Goal: Task Accomplishment & Management: Manage account settings

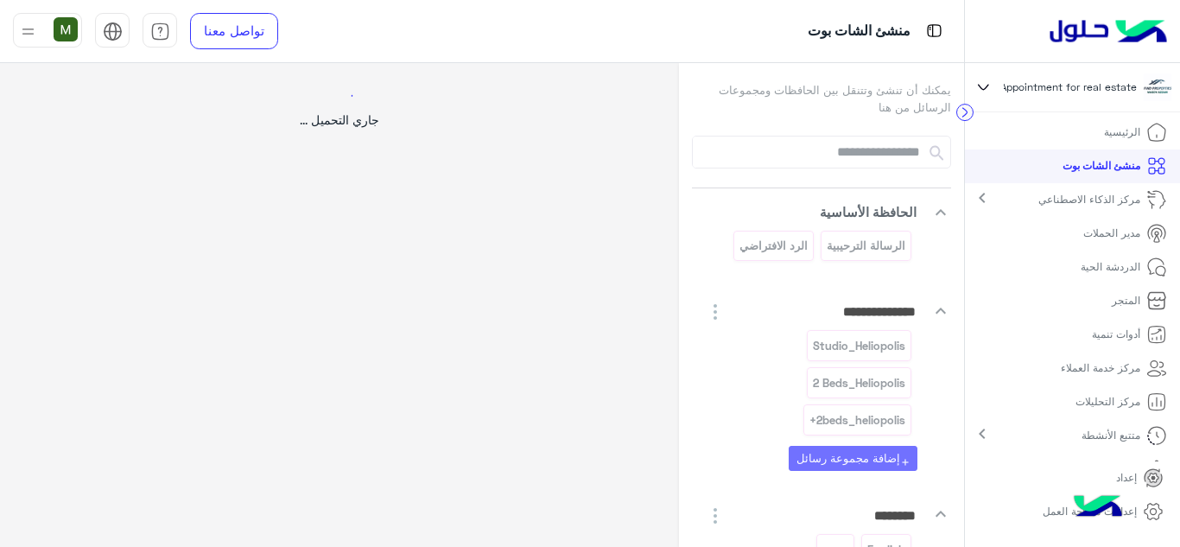
click at [33, 29] on div at bounding box center [590, 273] width 1180 height 547
click at [965, 113] on circle at bounding box center [965, 113] width 16 height 16
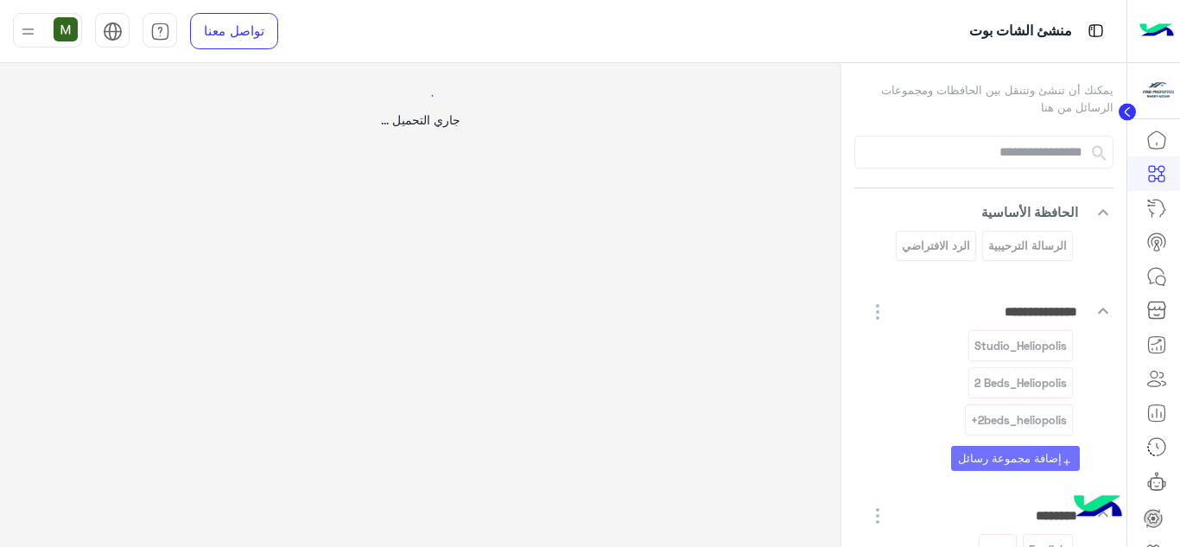
click at [1129, 111] on icon at bounding box center [1127, 112] width 4 height 9
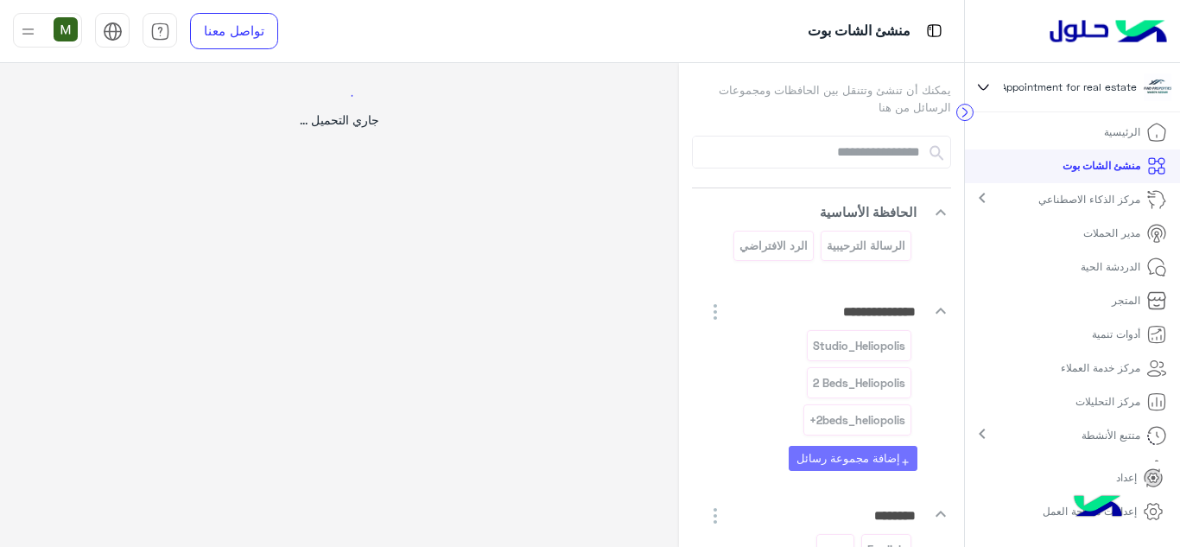
click at [1130, 132] on p "الرئيسية" at bounding box center [1122, 132] width 36 height 16
click at [1081, 31] on img at bounding box center [1108, 31] width 130 height 36
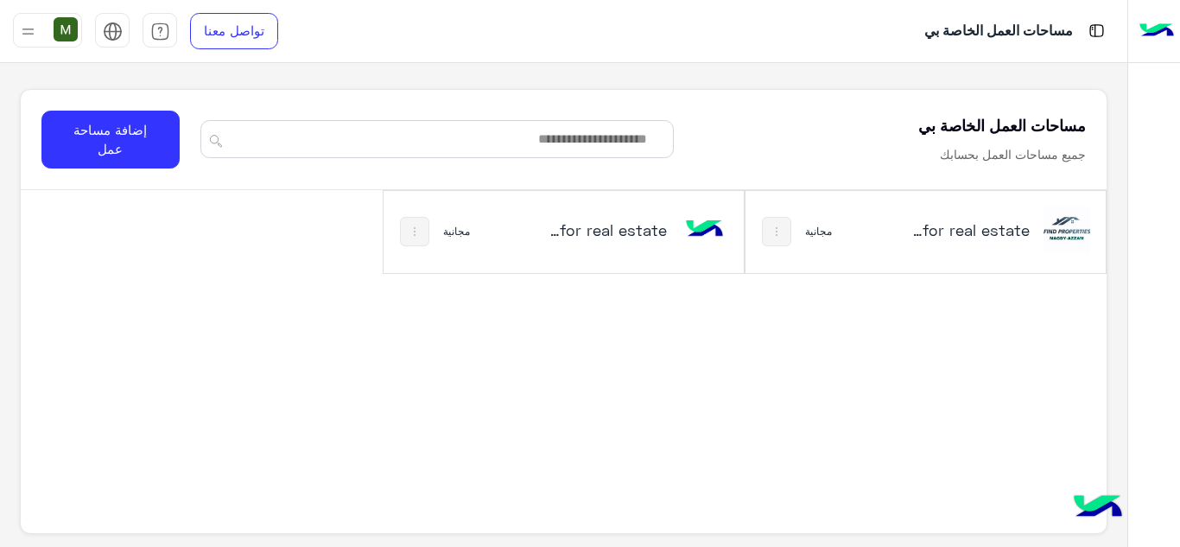
click at [957, 236] on h5 "Appointment for real estate‎ نسخة 1 من‎" at bounding box center [970, 229] width 118 height 21
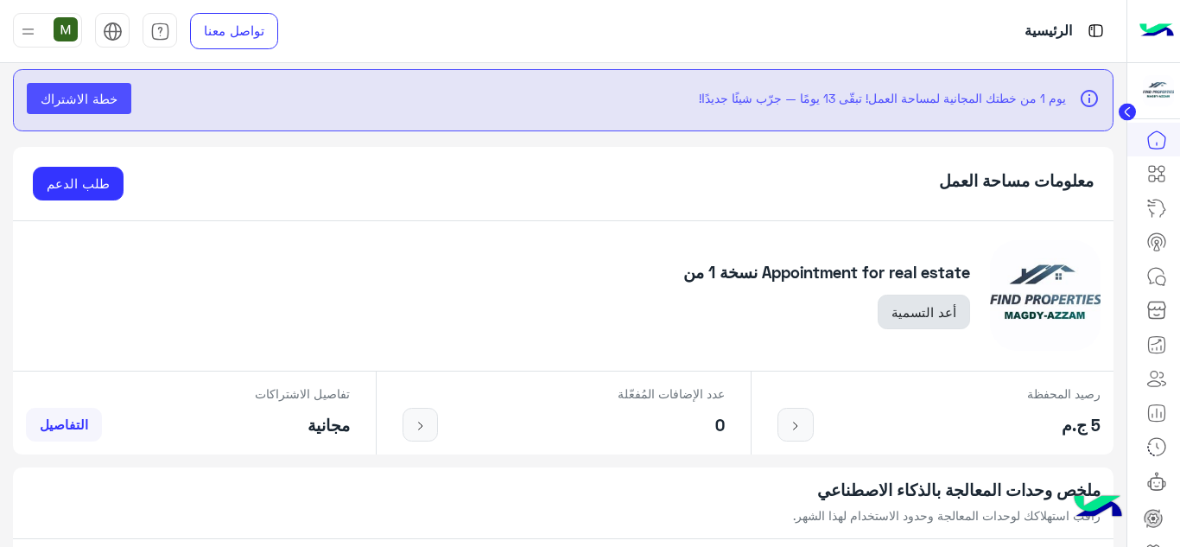
click at [905, 315] on button "أعد التسمية" at bounding box center [924, 312] width 92 height 35
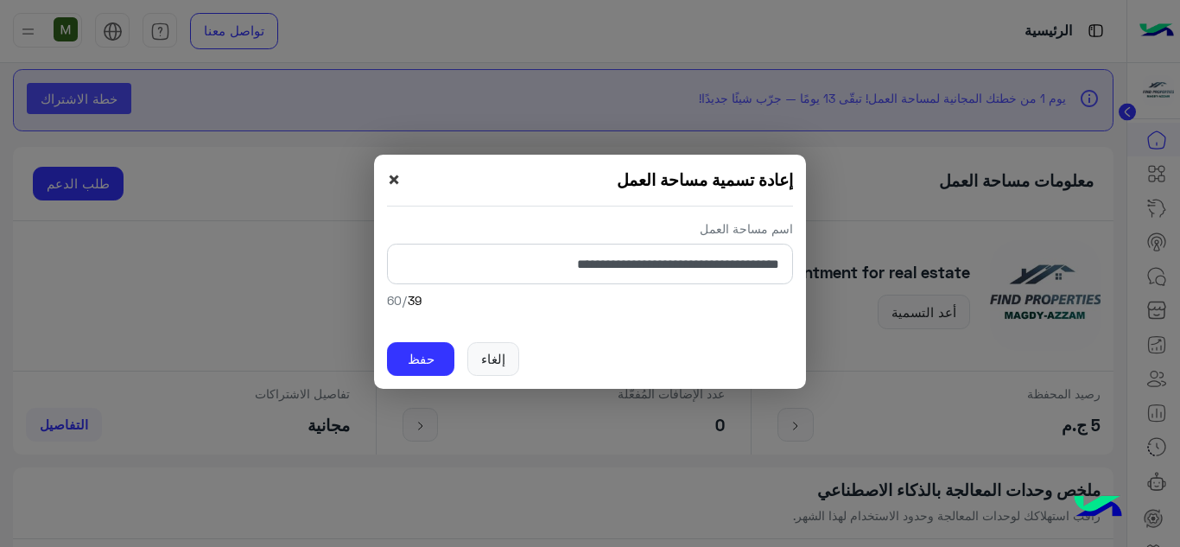
click at [396, 178] on span "×" at bounding box center [394, 179] width 14 height 28
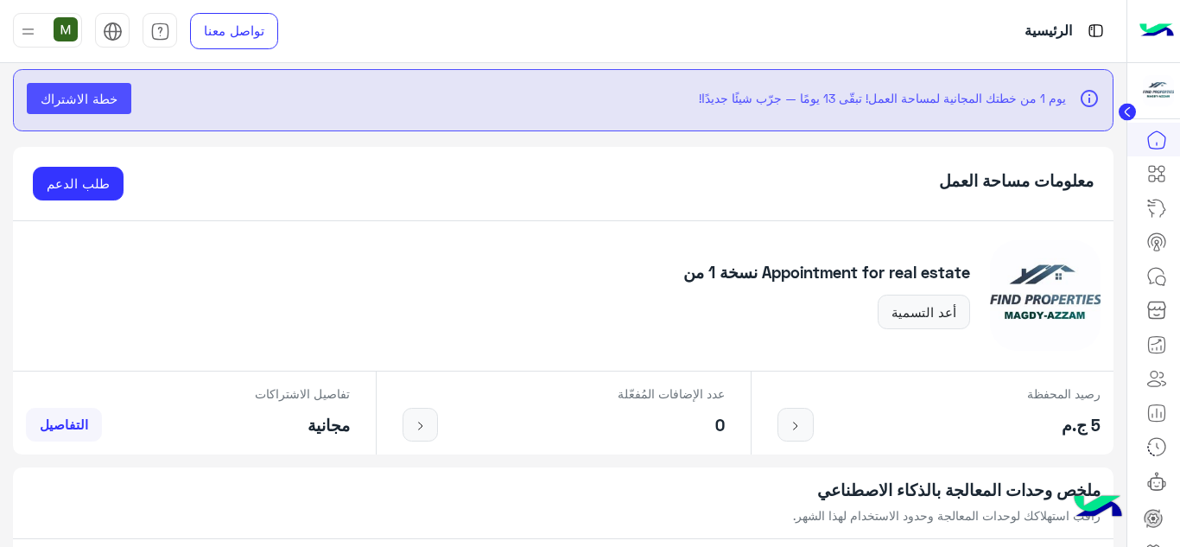
click at [1123, 119] on circle at bounding box center [1127, 112] width 17 height 17
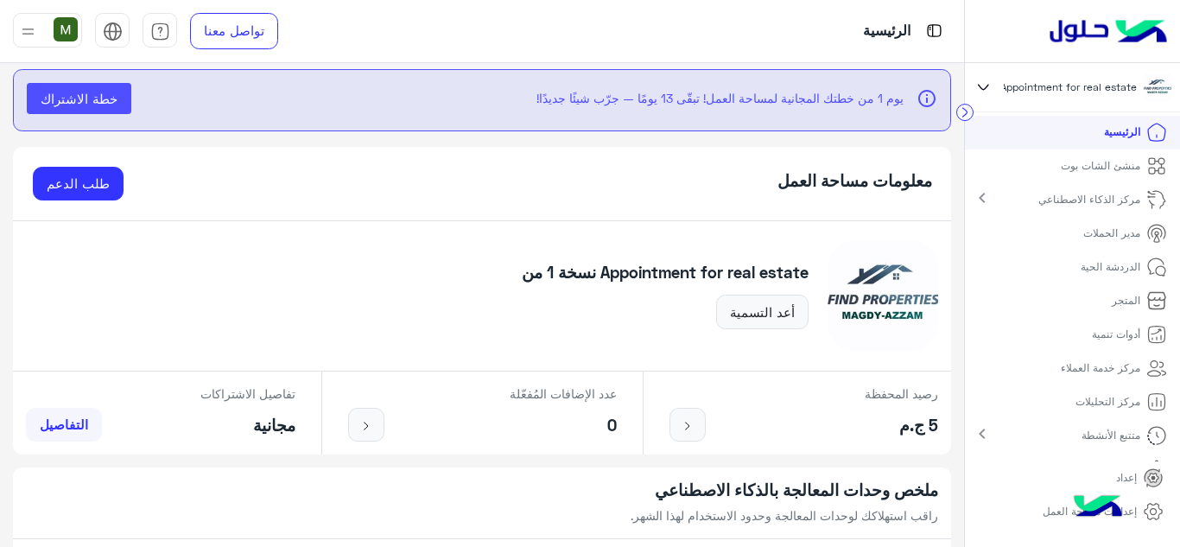
scroll to position [29, 0]
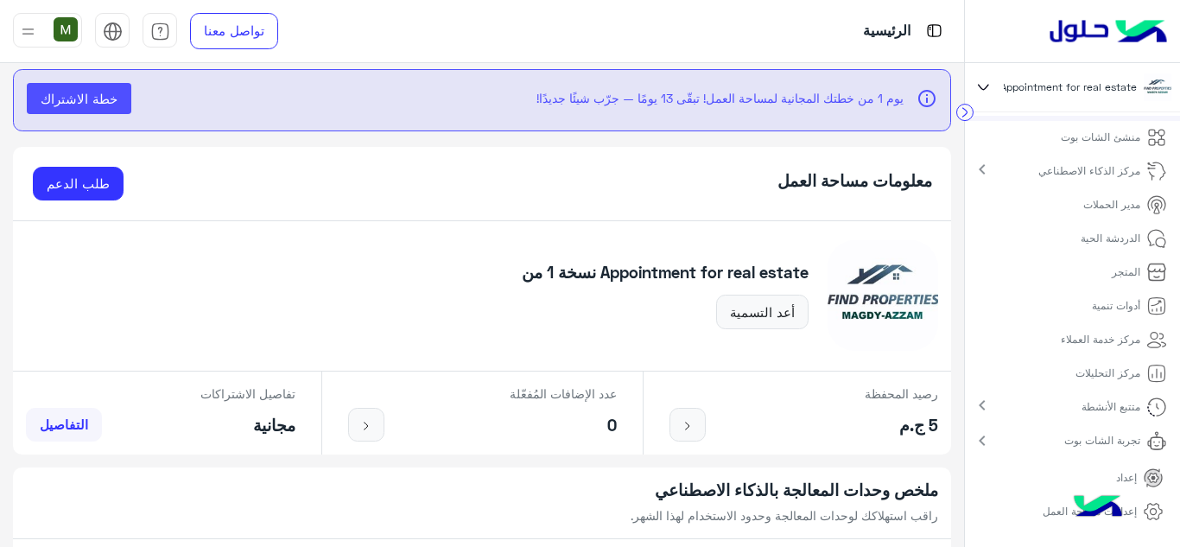
click at [1125, 479] on p "إعداد" at bounding box center [1126, 478] width 21 height 16
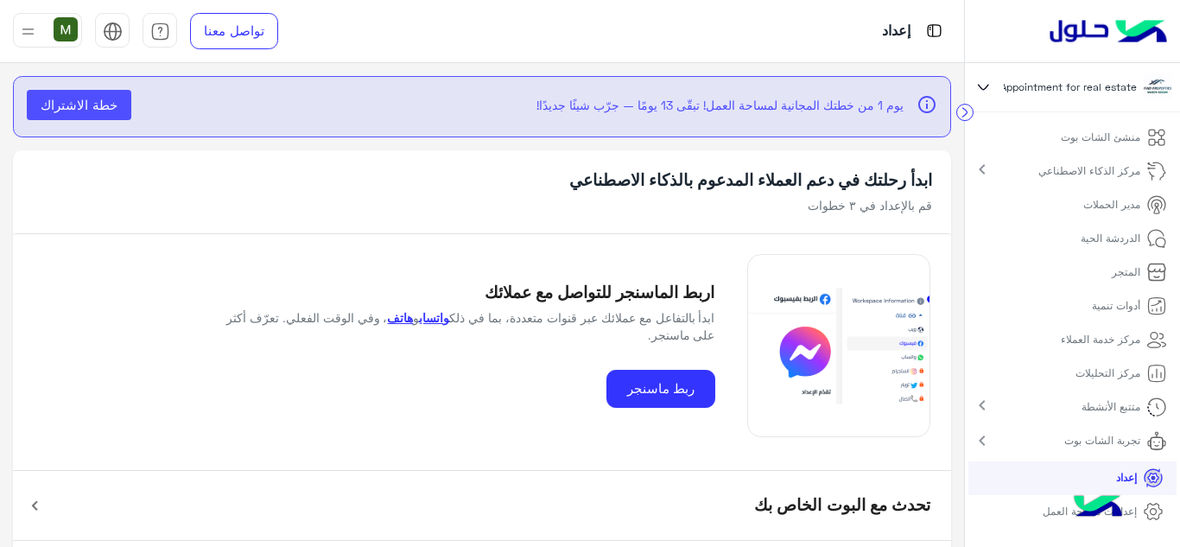
click at [1088, 140] on p "منشئ الشات بوت" at bounding box center [1100, 138] width 79 height 16
click at [1097, 143] on p "منشئ الشات بوت" at bounding box center [1100, 138] width 79 height 16
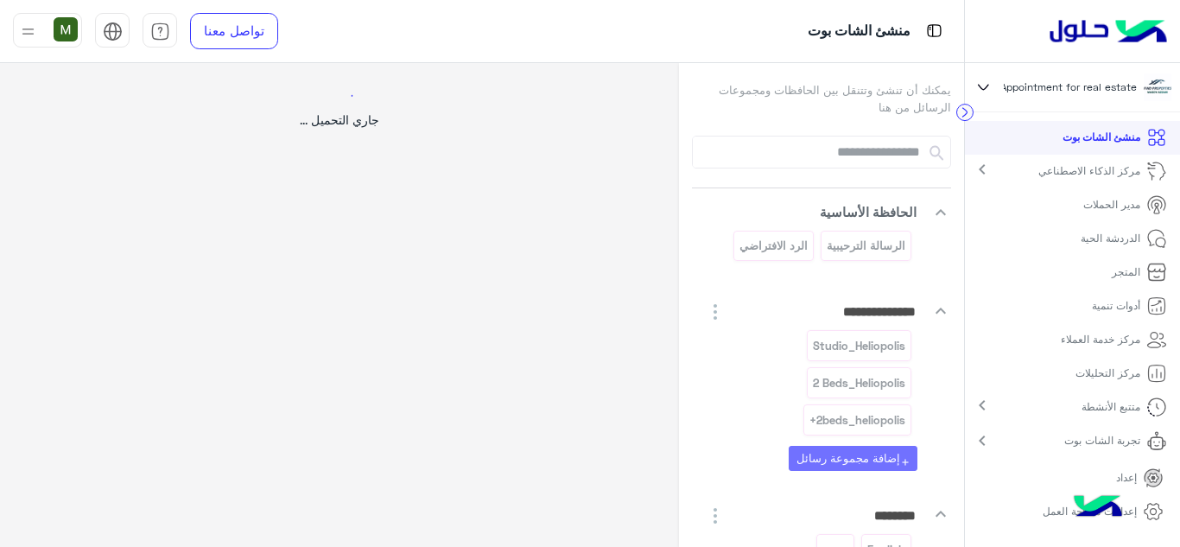
click at [25, 34] on div at bounding box center [590, 273] width 1180 height 547
click at [1003, 94] on span "Appointment for real estate‎ نسخة 1 من‎" at bounding box center [1042, 87] width 188 height 16
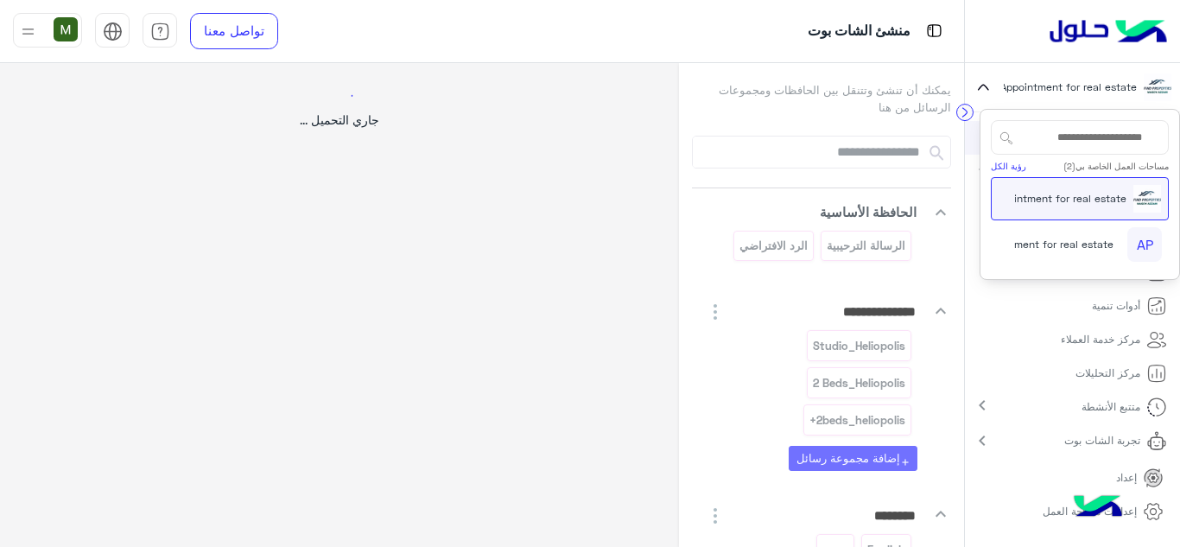
click at [1000, 167] on link "رؤية الكل" at bounding box center [1008, 166] width 35 height 10
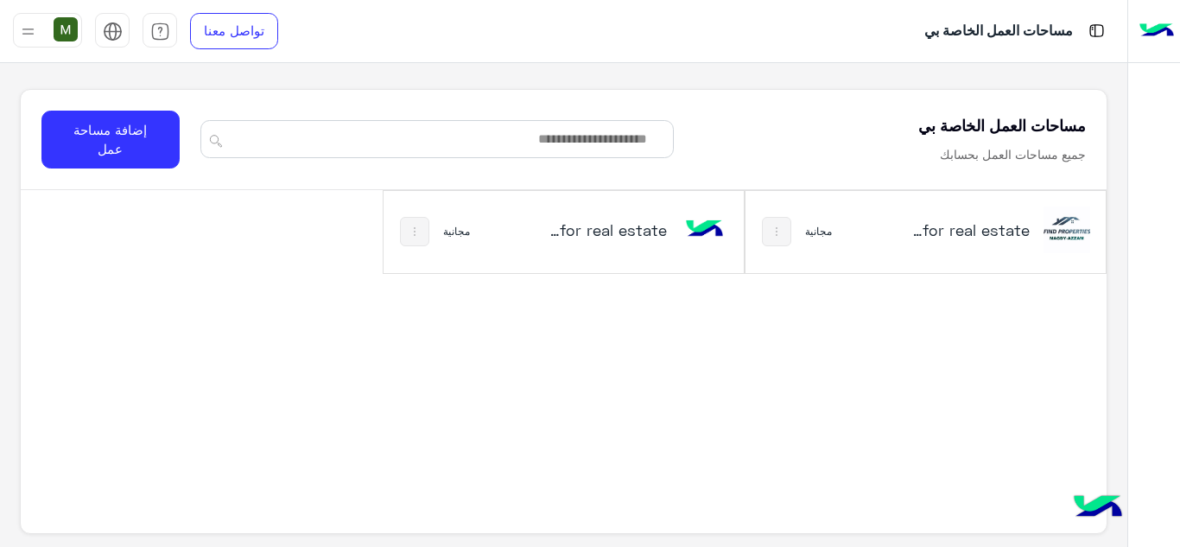
click at [777, 234] on img at bounding box center [777, 232] width 14 height 14
click at [981, 304] on div at bounding box center [590, 273] width 1180 height 547
click at [1136, 48] on div at bounding box center [1154, 31] width 52 height 63
click at [31, 31] on img at bounding box center [28, 32] width 22 height 22
click at [27, 35] on img at bounding box center [28, 32] width 22 height 22
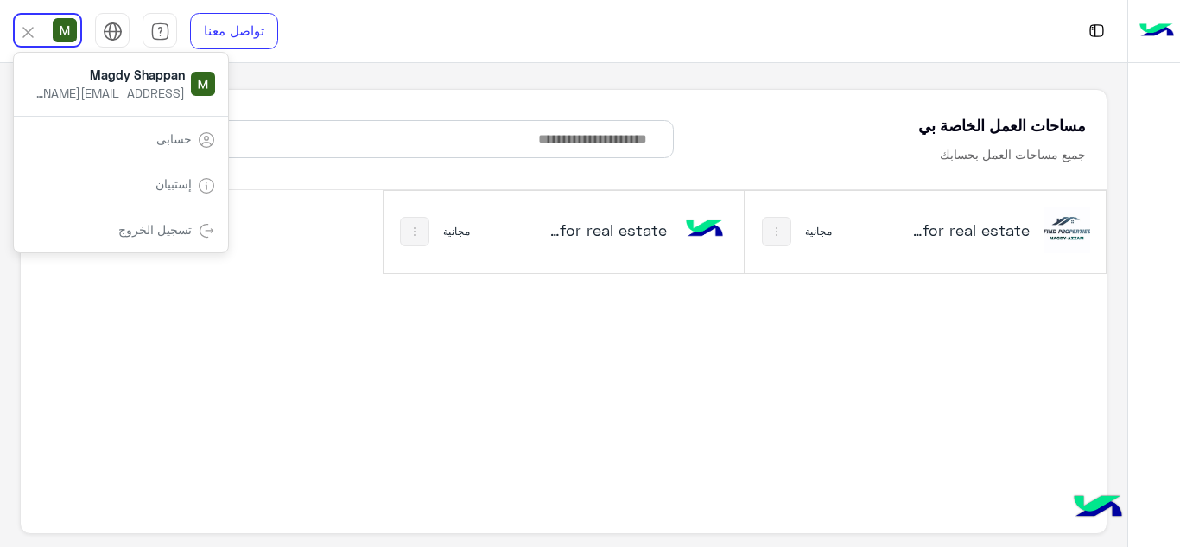
click at [408, 101] on div "مساحات العمل الخاصة بي جميع مساحات العمل بحسابك إضافة مساحة عمل" at bounding box center [564, 140] width 1087 height 100
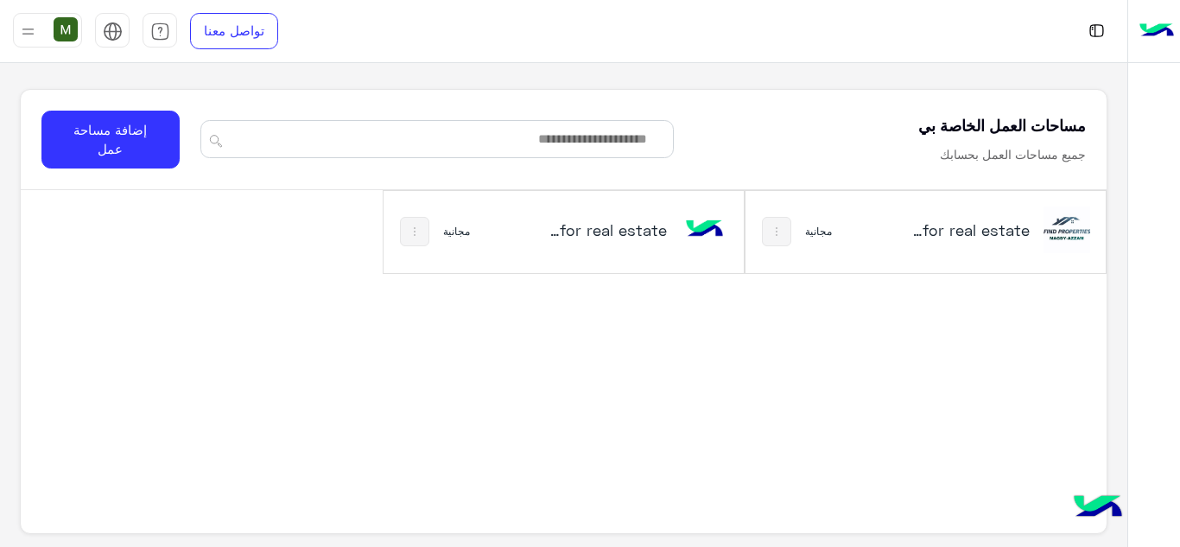
click at [17, 24] on img at bounding box center [28, 32] width 22 height 22
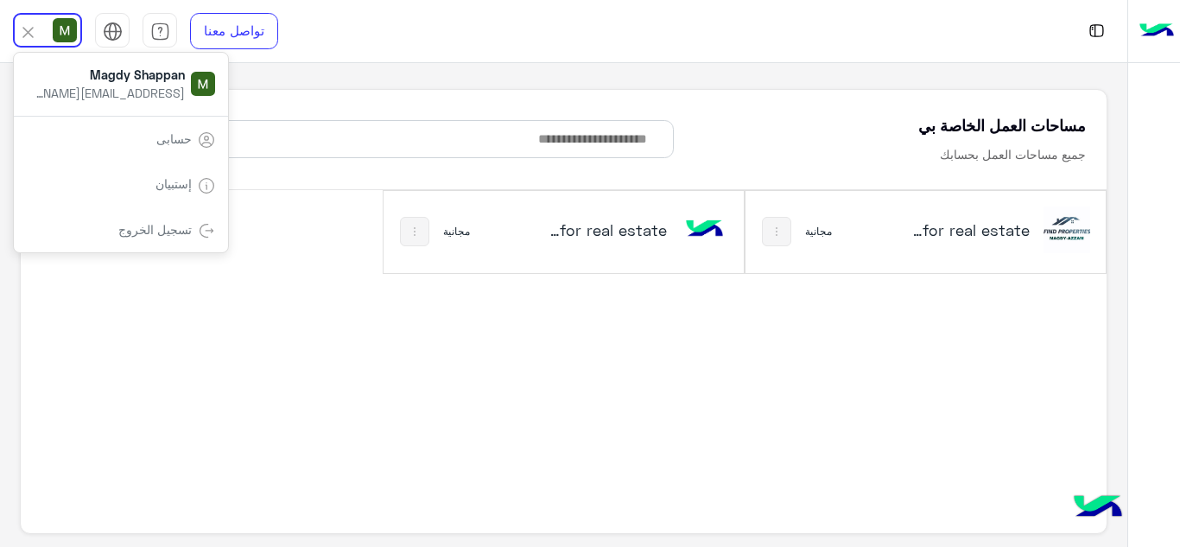
click at [149, 231] on link "تسجيل الخروج" at bounding box center [154, 229] width 73 height 15
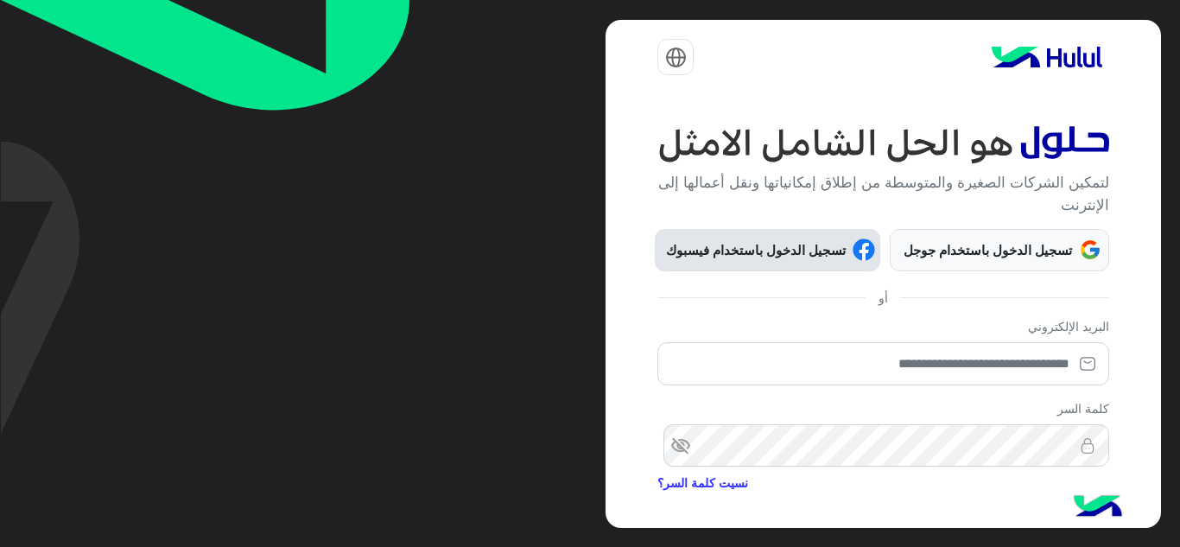
click at [802, 258] on span "تسجيل الدخول باستخدام فيسبوك" at bounding box center [756, 250] width 193 height 20
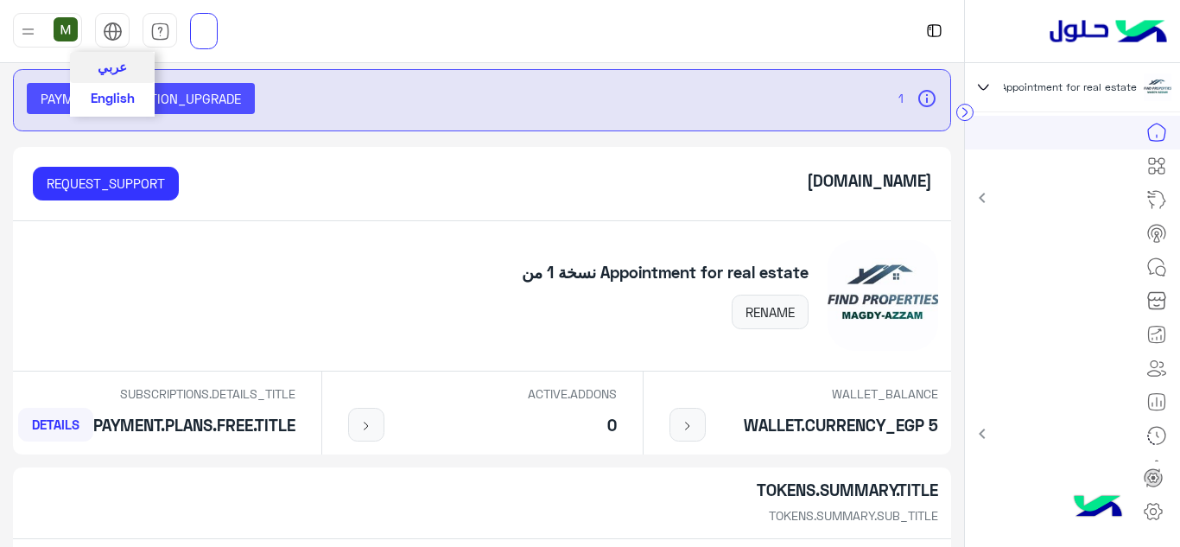
click at [106, 29] on img at bounding box center [113, 32] width 20 height 20
click at [121, 73] on span "عربي" at bounding box center [112, 66] width 29 height 16
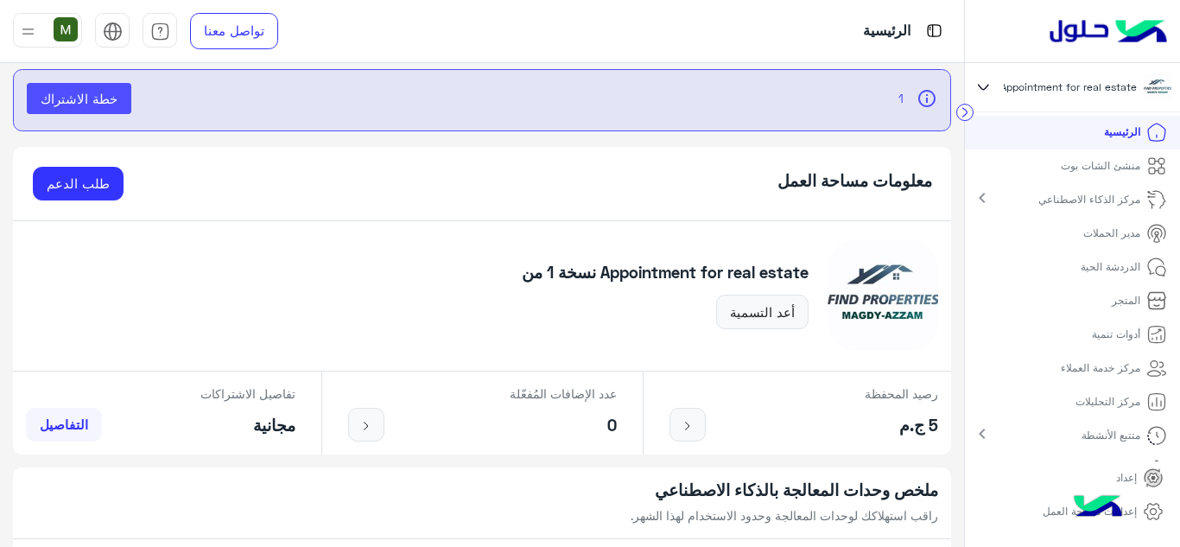
click at [24, 31] on img at bounding box center [28, 32] width 22 height 22
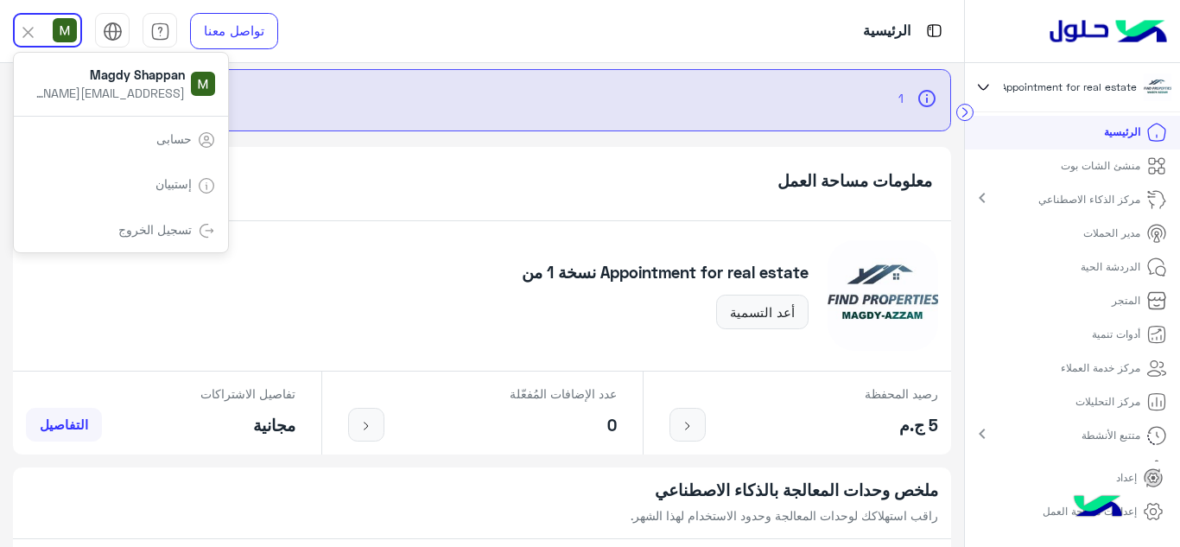
click at [396, 49] on div "الرئيسية" at bounding box center [642, 31] width 643 height 62
click at [359, 276] on div "Appointment for real estate‎ نسخة 1 من‎ أعد التسمية" at bounding box center [482, 296] width 938 height 150
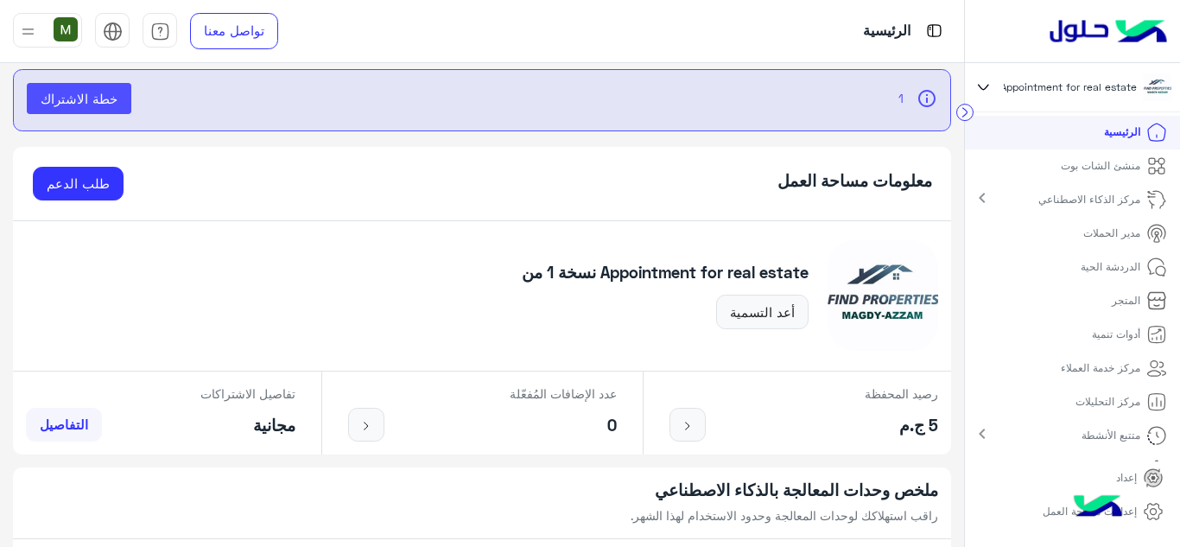
click at [584, 177] on div "معلومات مساحة العمل طلب الدعم" at bounding box center [482, 184] width 938 height 74
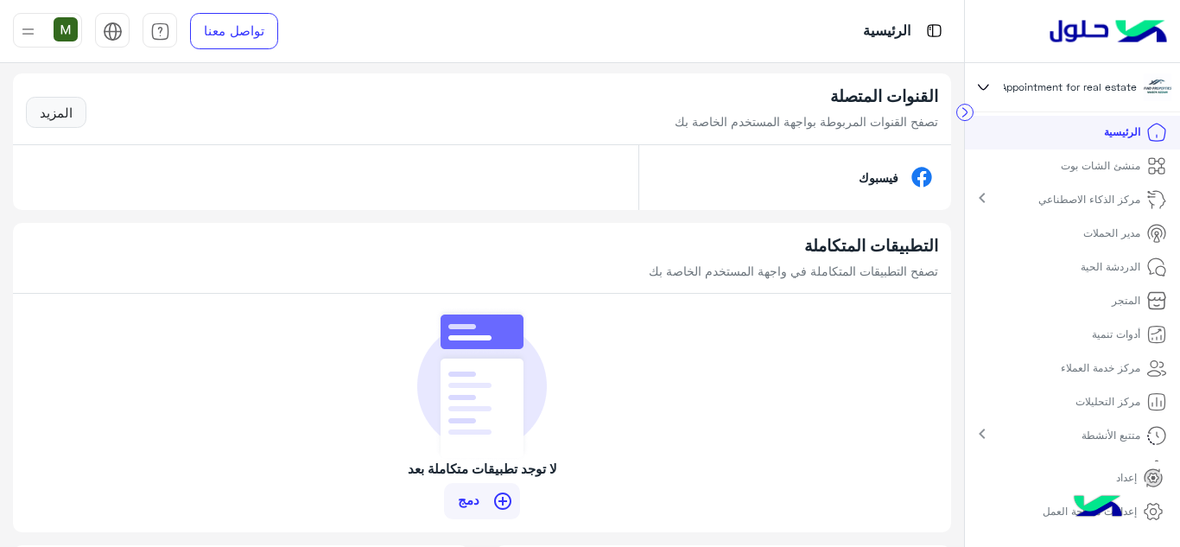
scroll to position [1179, 0]
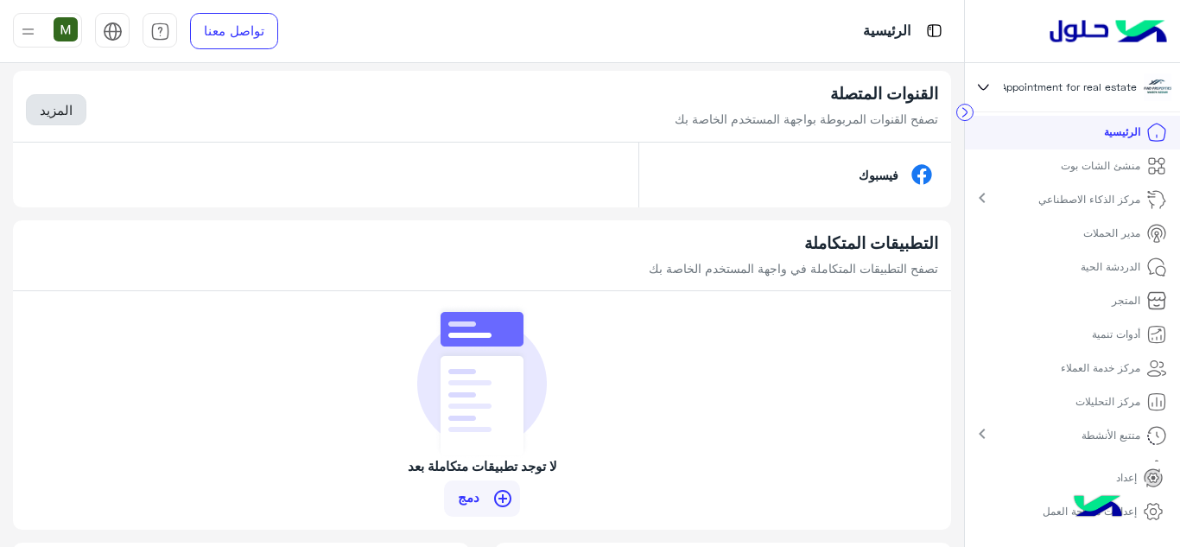
click at [68, 101] on link "المزيد" at bounding box center [56, 109] width 60 height 31
click at [67, 111] on link "المزيد" at bounding box center [56, 109] width 60 height 31
click at [62, 114] on link "المزيد" at bounding box center [56, 109] width 60 height 31
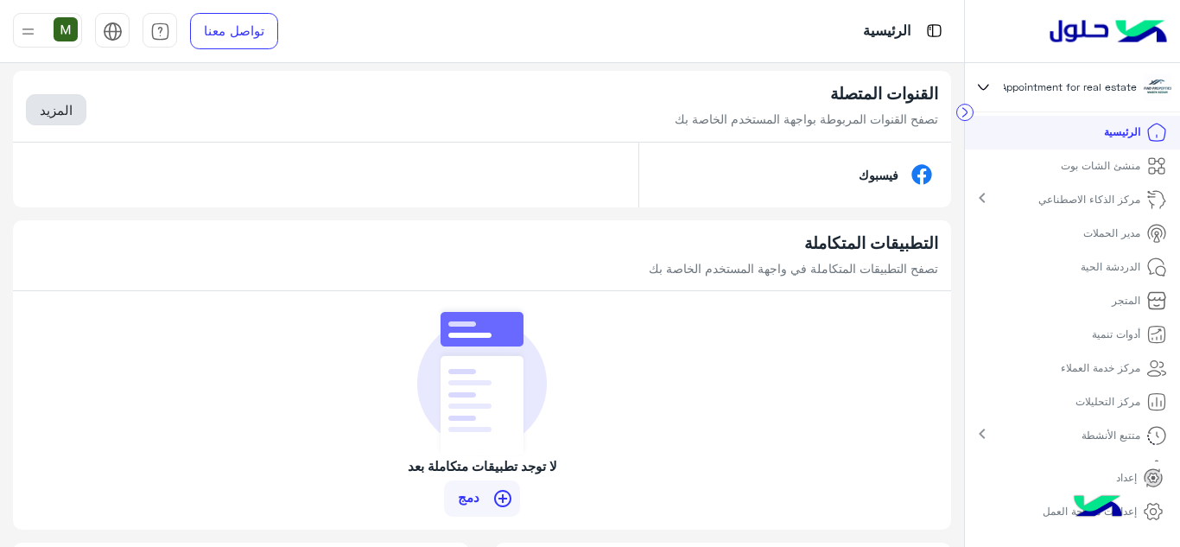
click at [62, 114] on link "المزيد" at bounding box center [56, 109] width 60 height 31
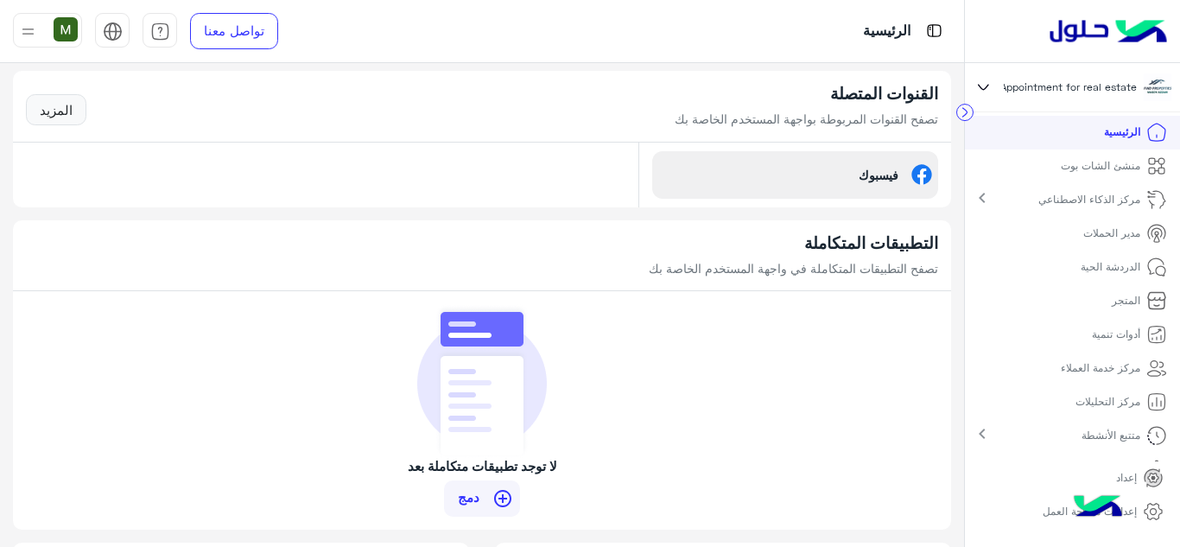
click at [861, 176] on p "فيسبوك" at bounding box center [879, 175] width 66 height 18
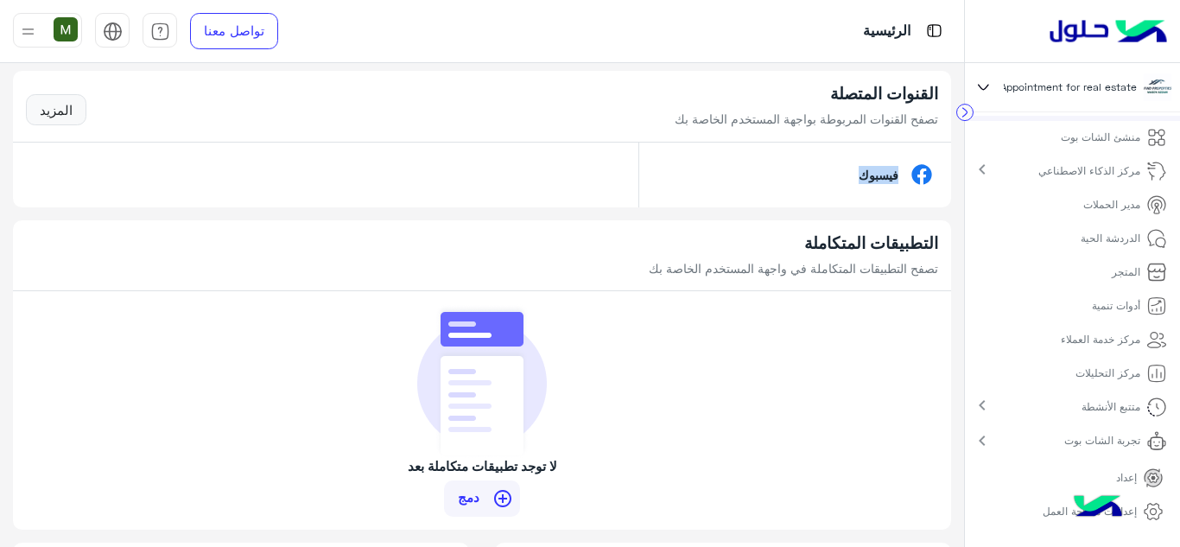
scroll to position [0, 0]
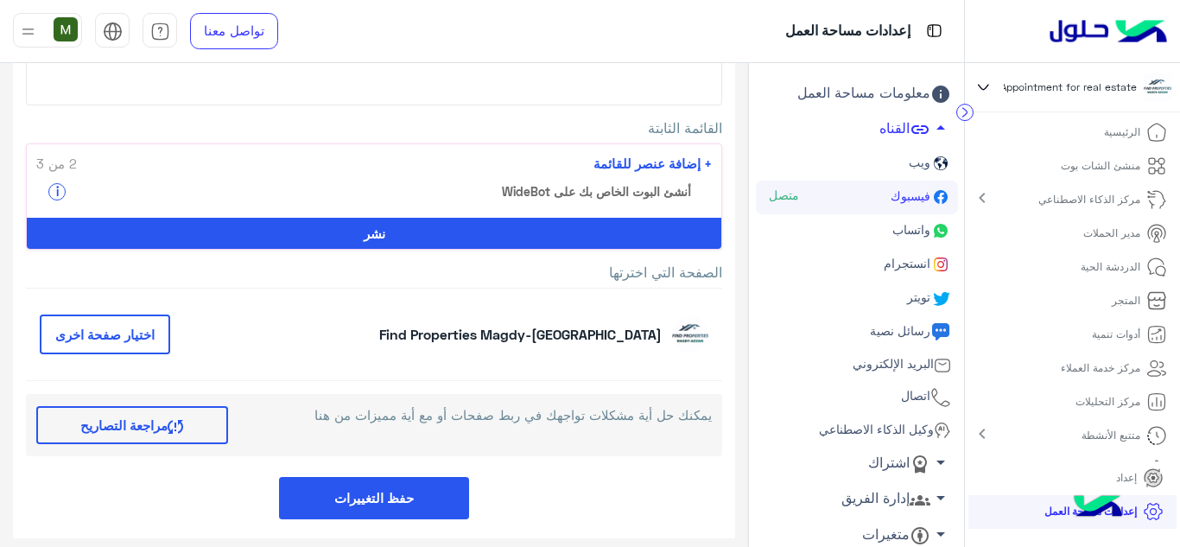
scroll to position [198, 0]
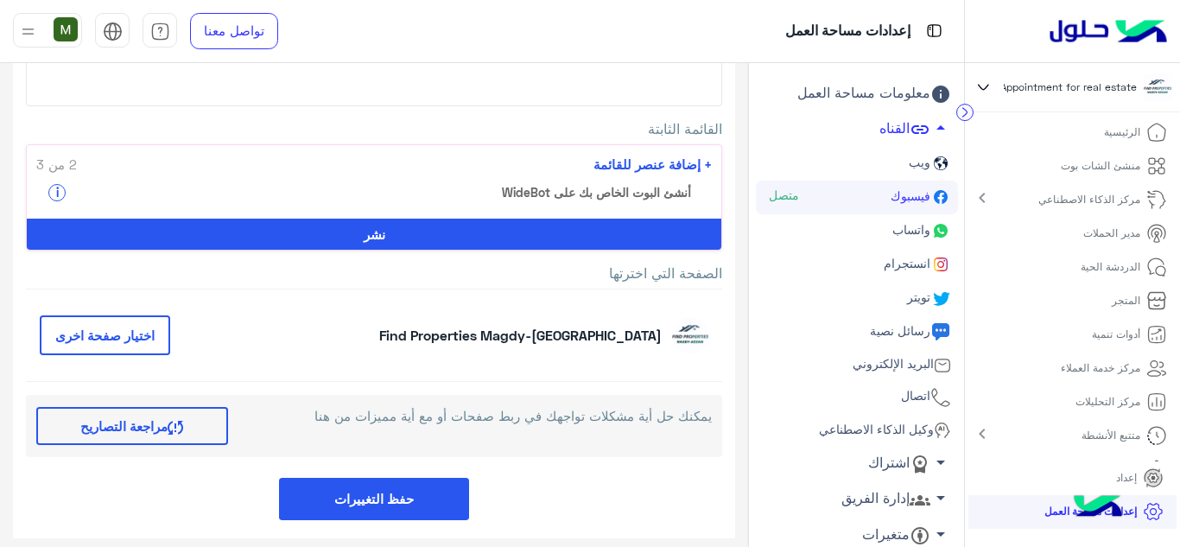
click at [126, 333] on button "اختيار صفحة اخرى" at bounding box center [105, 335] width 130 height 41
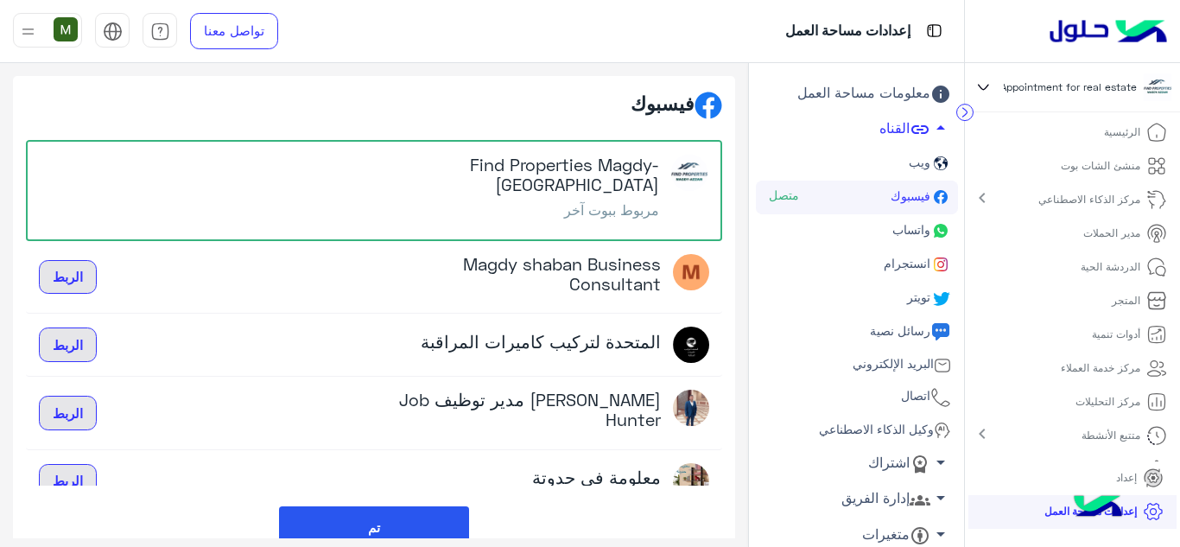
scroll to position [8, 0]
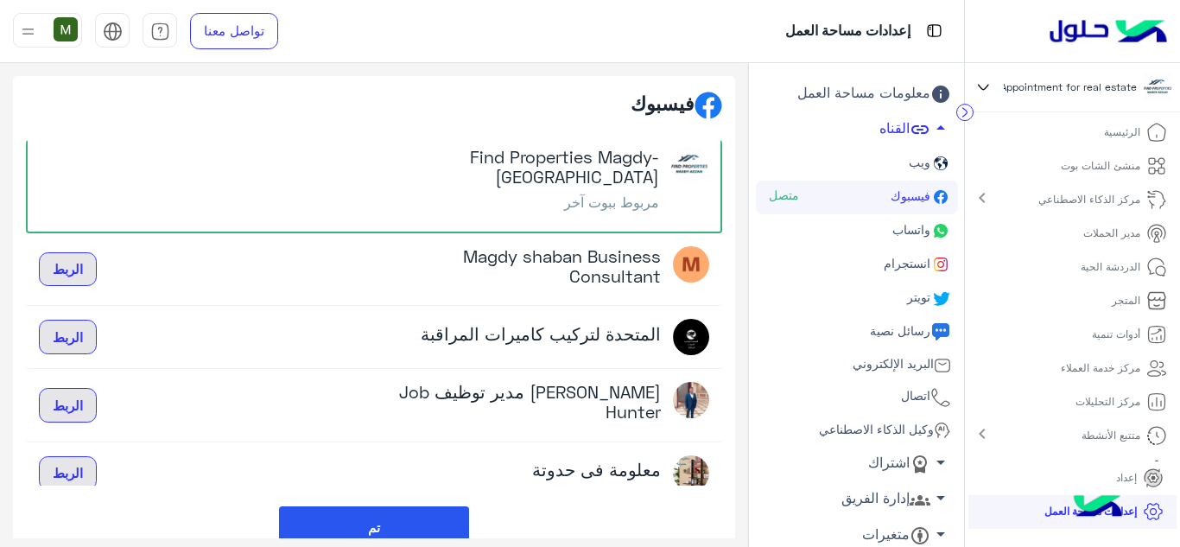
click at [401, 523] on button "تم" at bounding box center [374, 527] width 190 height 42
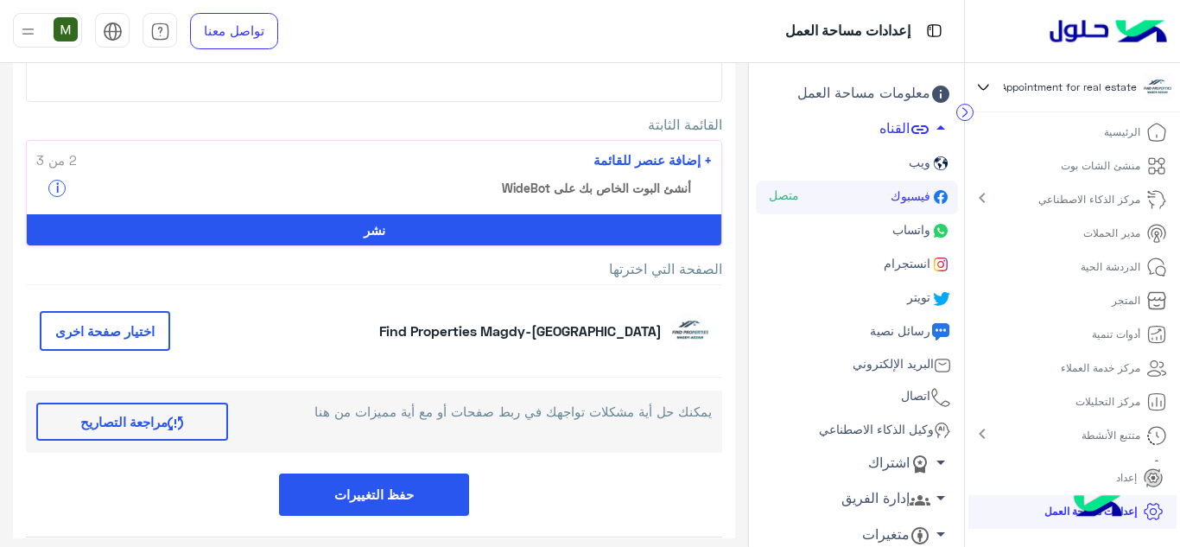
scroll to position [270, 0]
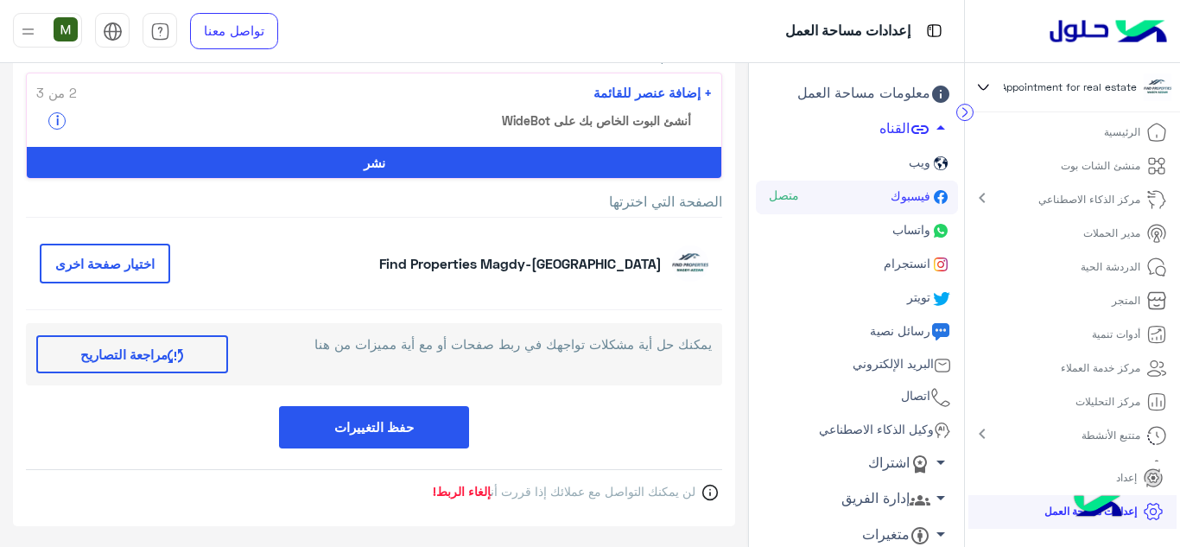
click at [135, 267] on button "اختيار صفحة اخرى" at bounding box center [105, 264] width 130 height 41
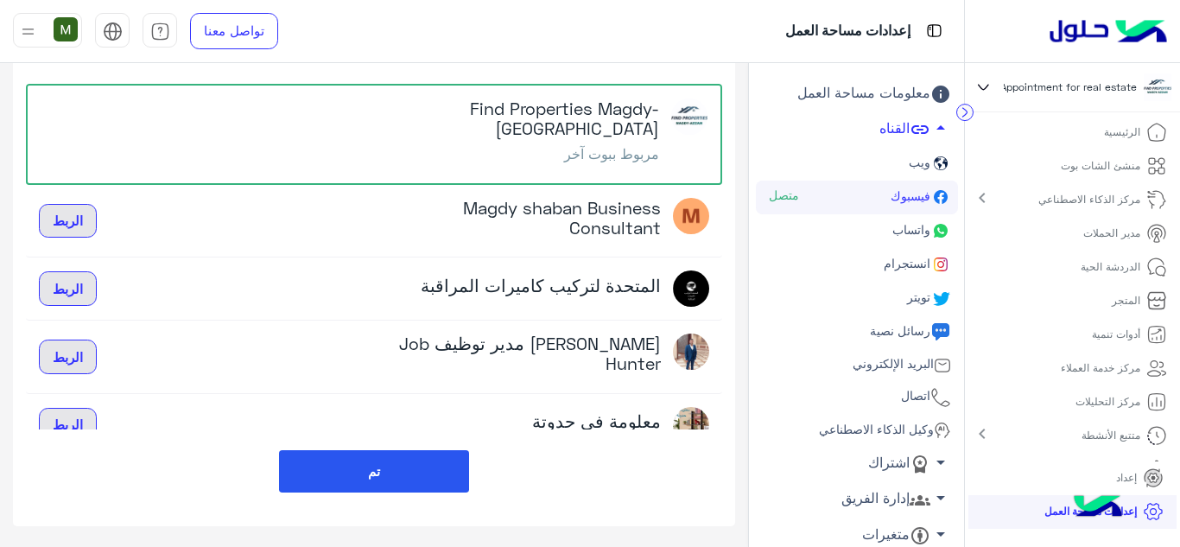
scroll to position [0, 0]
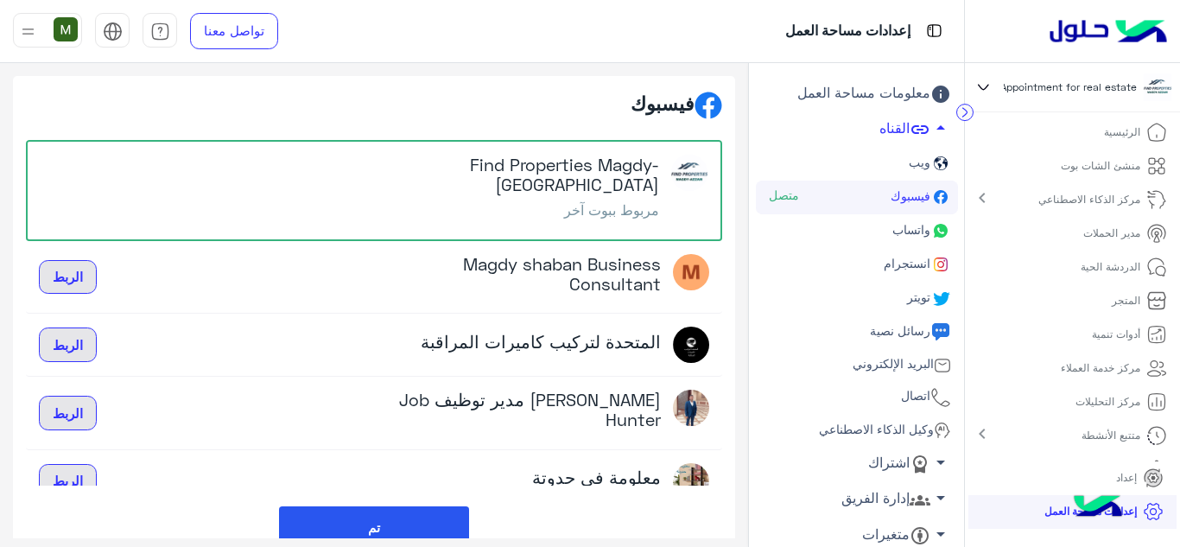
click at [610, 201] on p "مربوط ببوت آخر" at bounding box center [516, 209] width 285 height 16
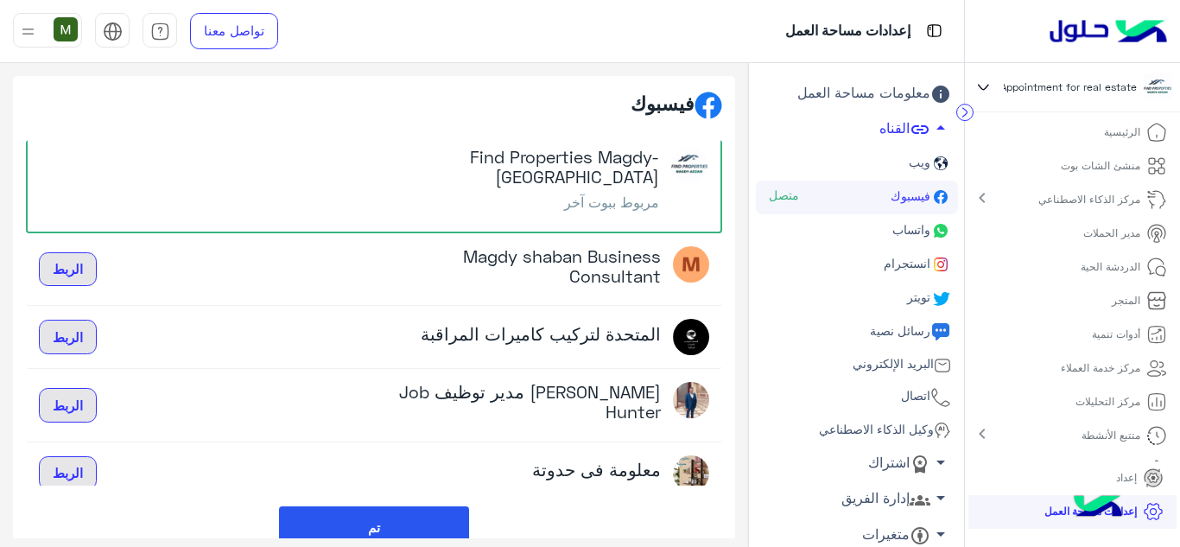
click at [398, 535] on button "تم" at bounding box center [374, 527] width 190 height 42
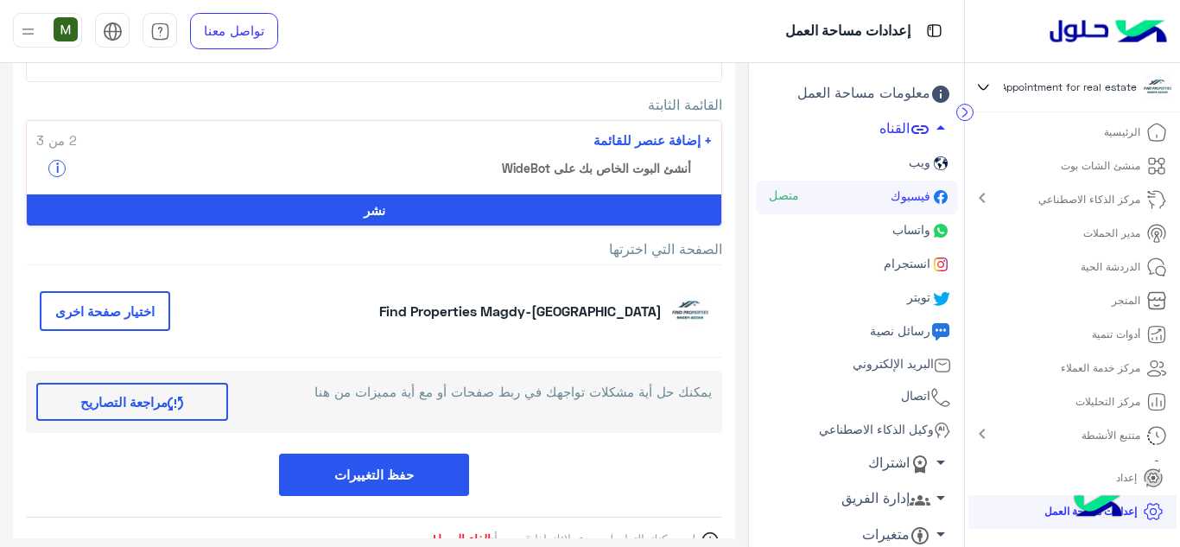
scroll to position [270, 0]
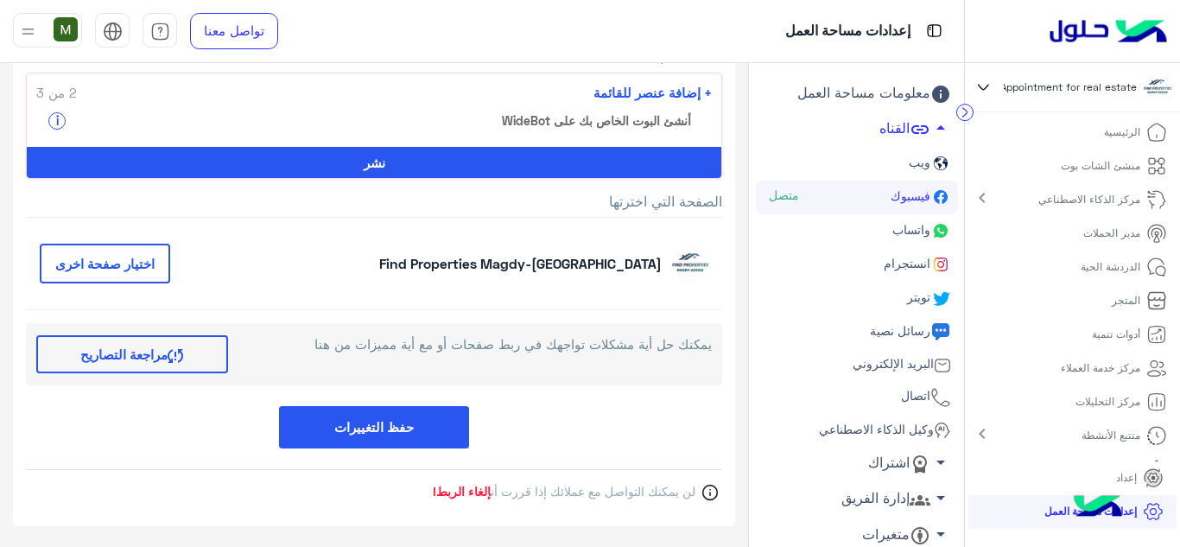
click at [464, 494] on span "إلغاء الربط!" at bounding box center [462, 491] width 58 height 15
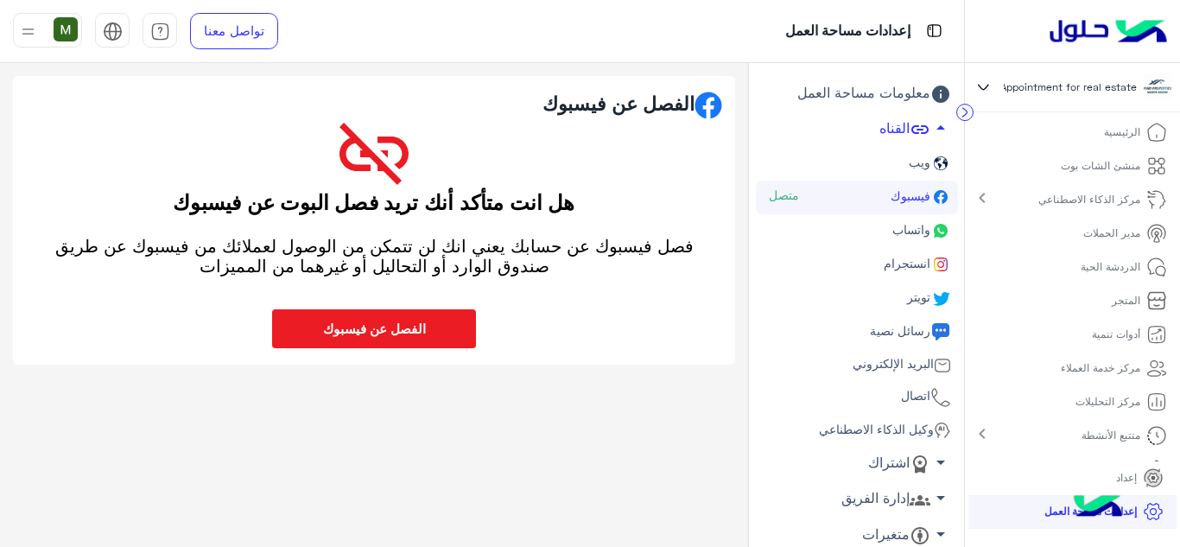
scroll to position [0, 0]
click at [346, 329] on button "الفصل عن فيسبوك" at bounding box center [374, 328] width 204 height 39
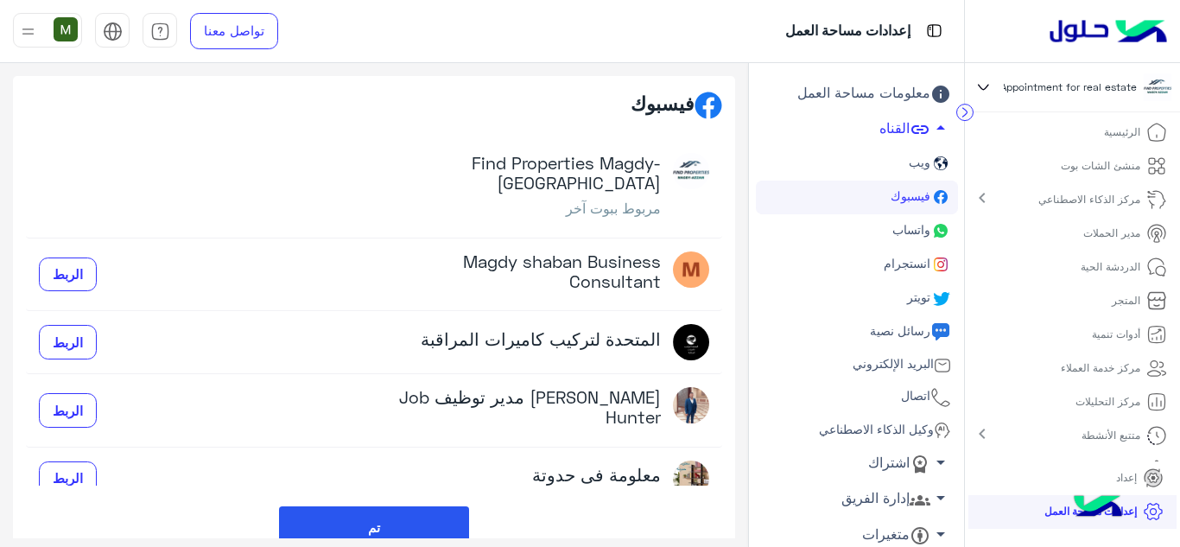
click at [432, 536] on button "تم" at bounding box center [374, 527] width 190 height 42
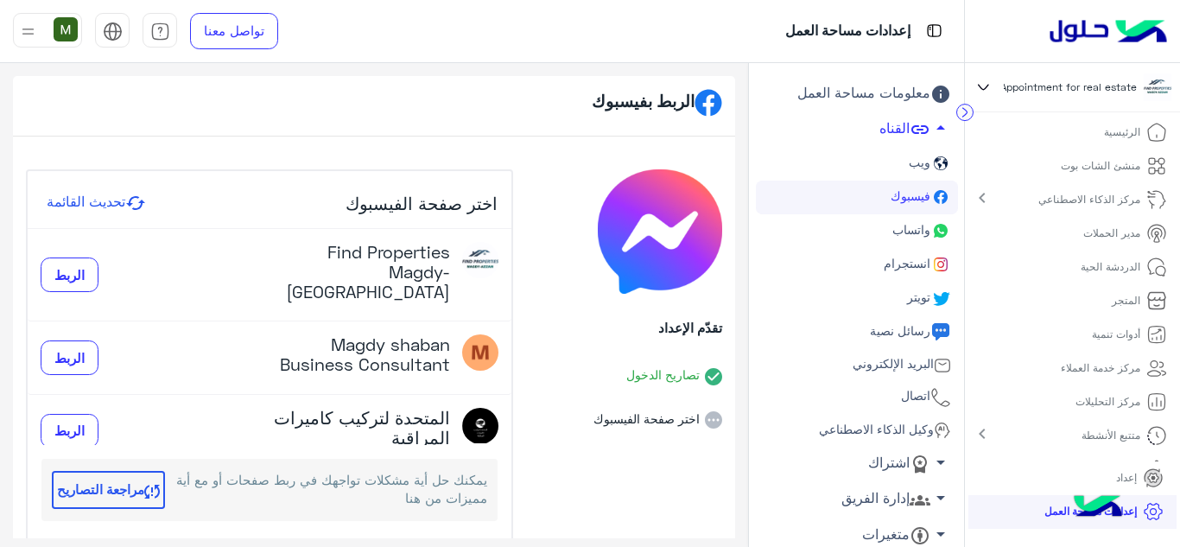
click at [145, 206] on icon at bounding box center [135, 203] width 19 height 14
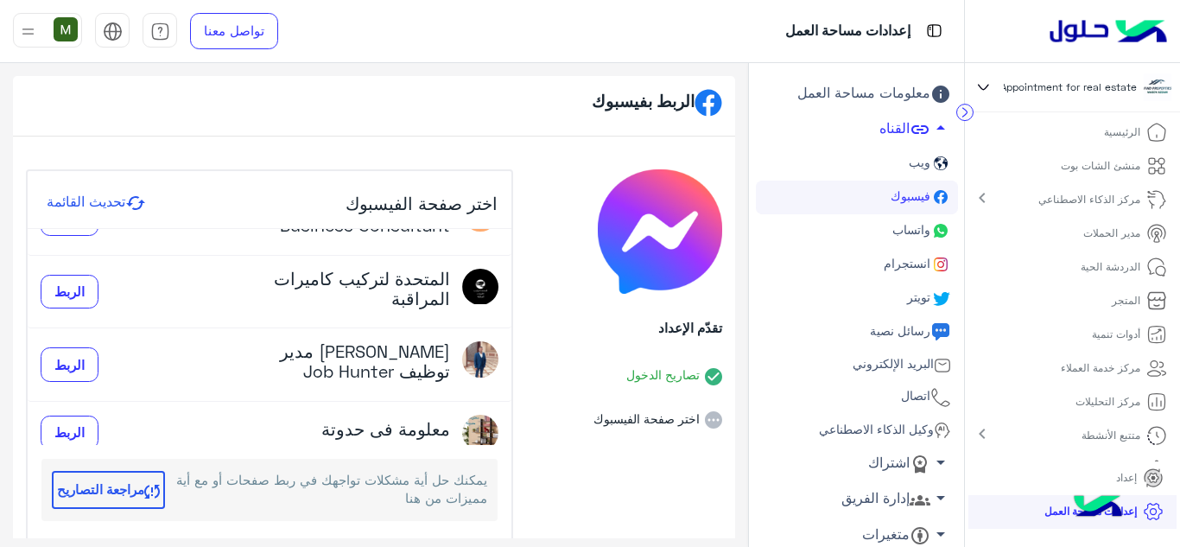
click at [909, 200] on span "فيسبوك" at bounding box center [908, 195] width 43 height 15
click at [892, 229] on span "واتساب" at bounding box center [909, 229] width 41 height 15
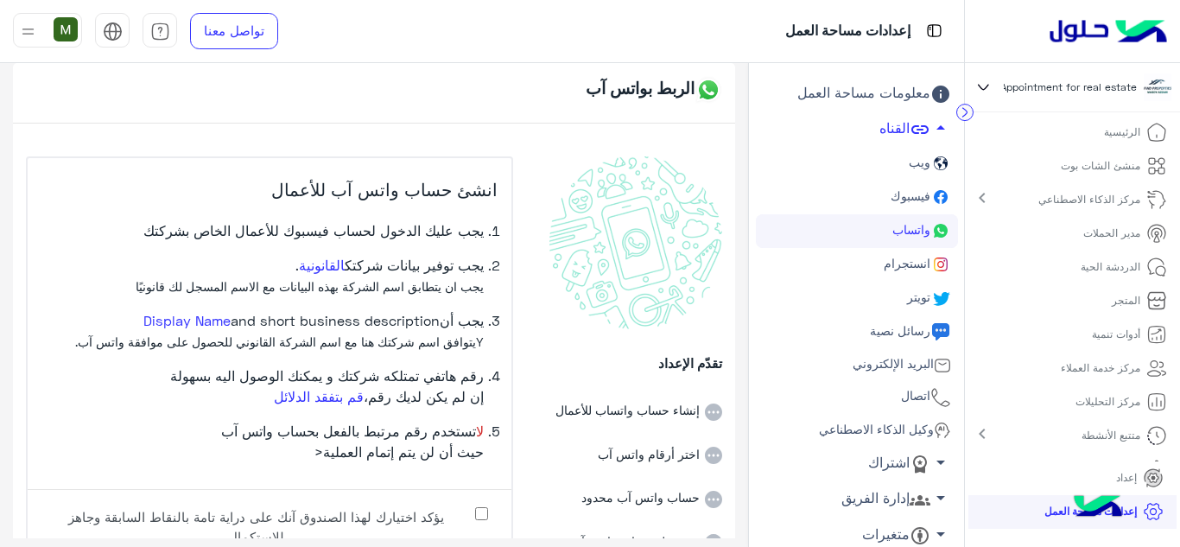
scroll to position [85, 0]
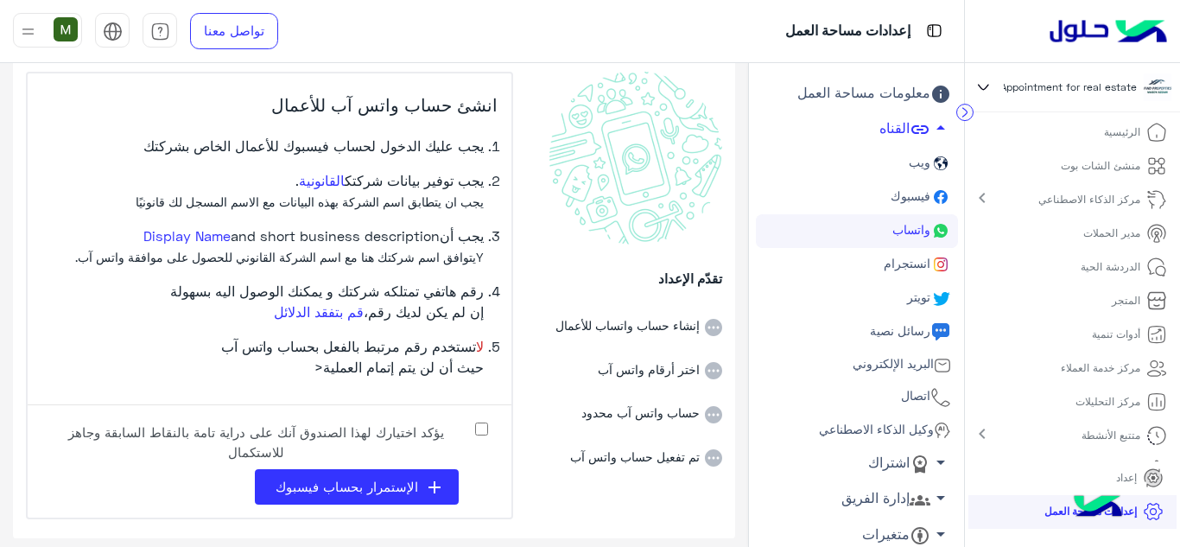
click at [1057, 86] on span "Appointment for real estate‎ نسخة 1 من‎" at bounding box center [1042, 87] width 188 height 16
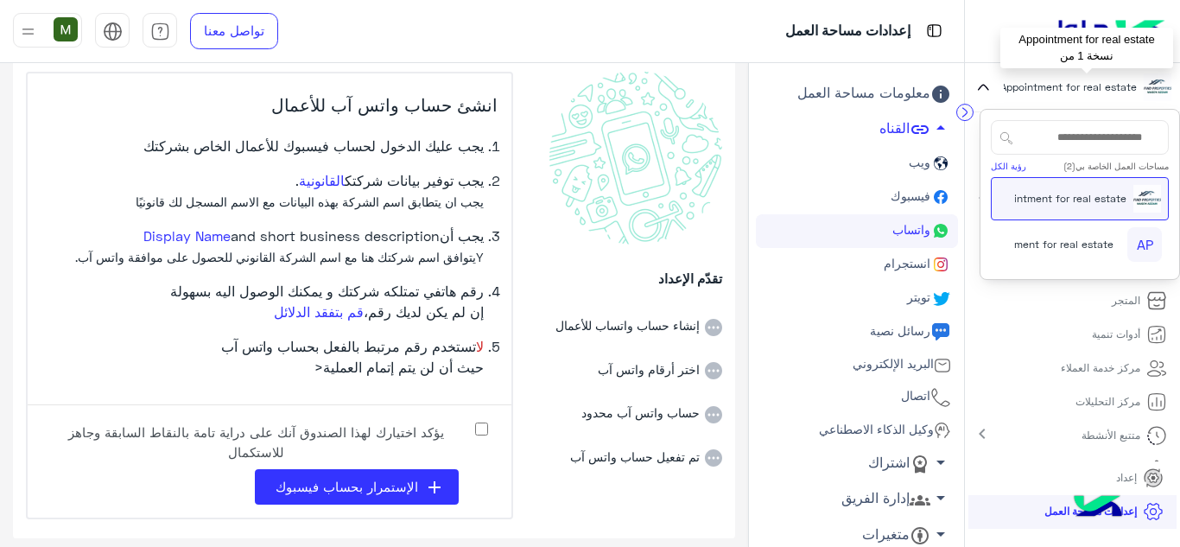
click at [985, 83] on icon at bounding box center [984, 87] width 20 height 21
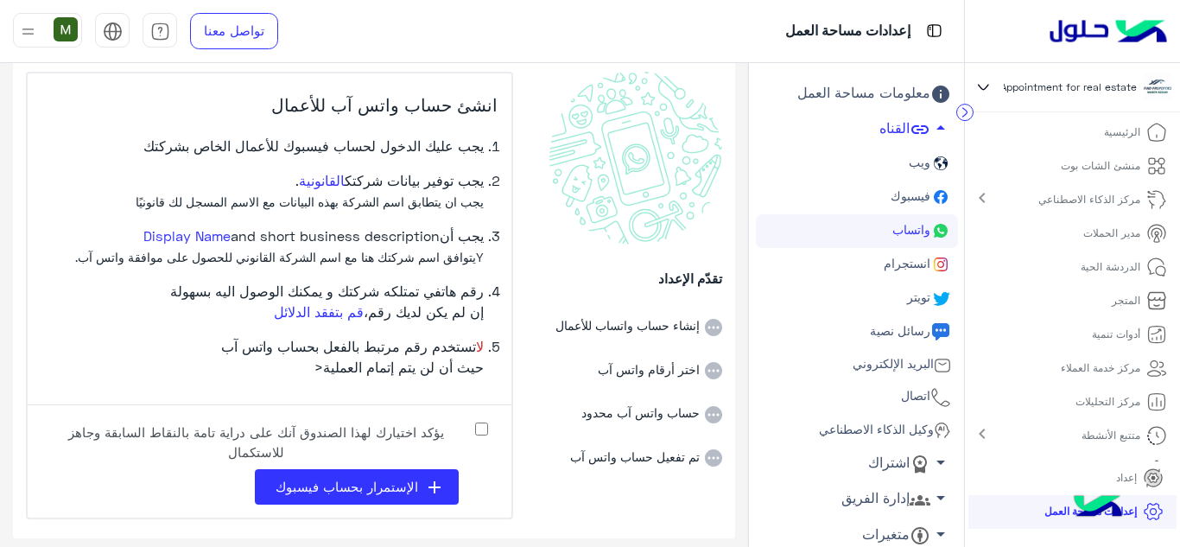
scroll to position [29, 0]
click at [1130, 512] on p "إعدادات مساحة العمل" at bounding box center [1090, 512] width 92 height 16
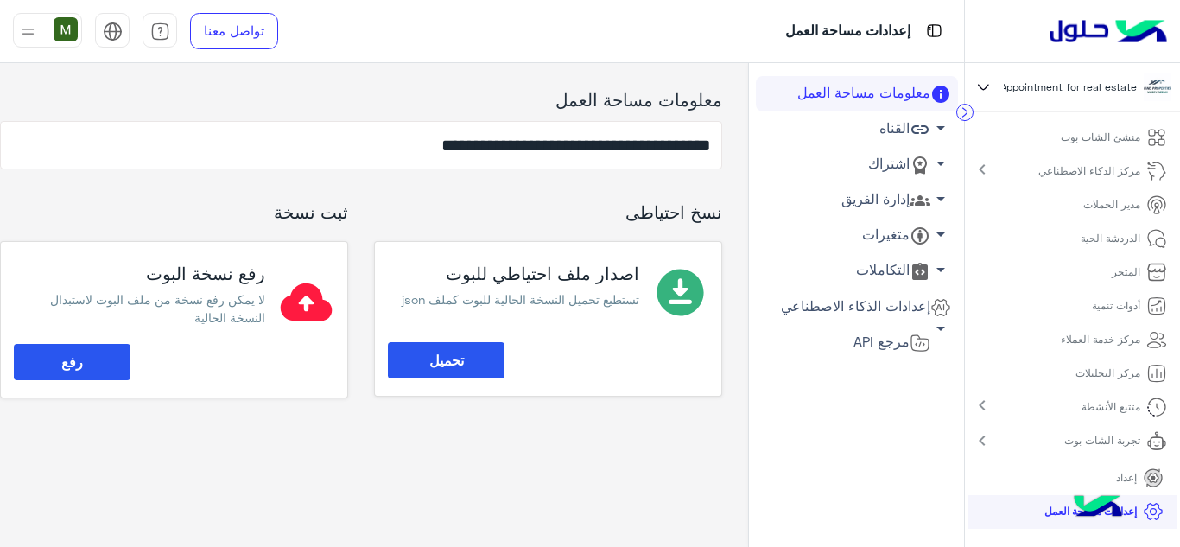
click at [893, 132] on link "القناه arrow_drop_down" at bounding box center [857, 128] width 202 height 35
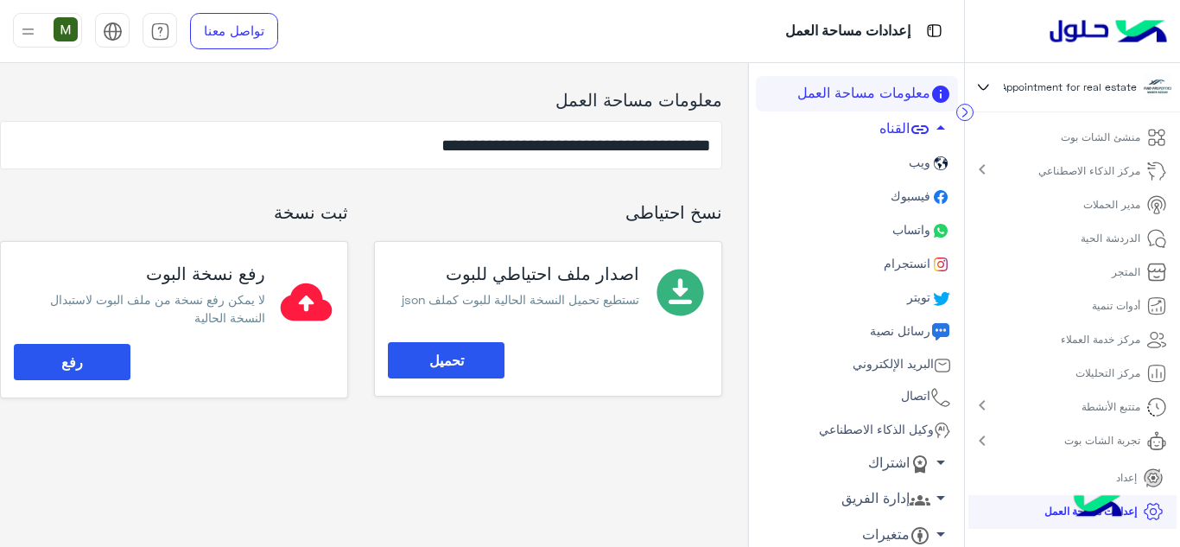
click at [903, 201] on span "فيسبوك" at bounding box center [908, 195] width 43 height 15
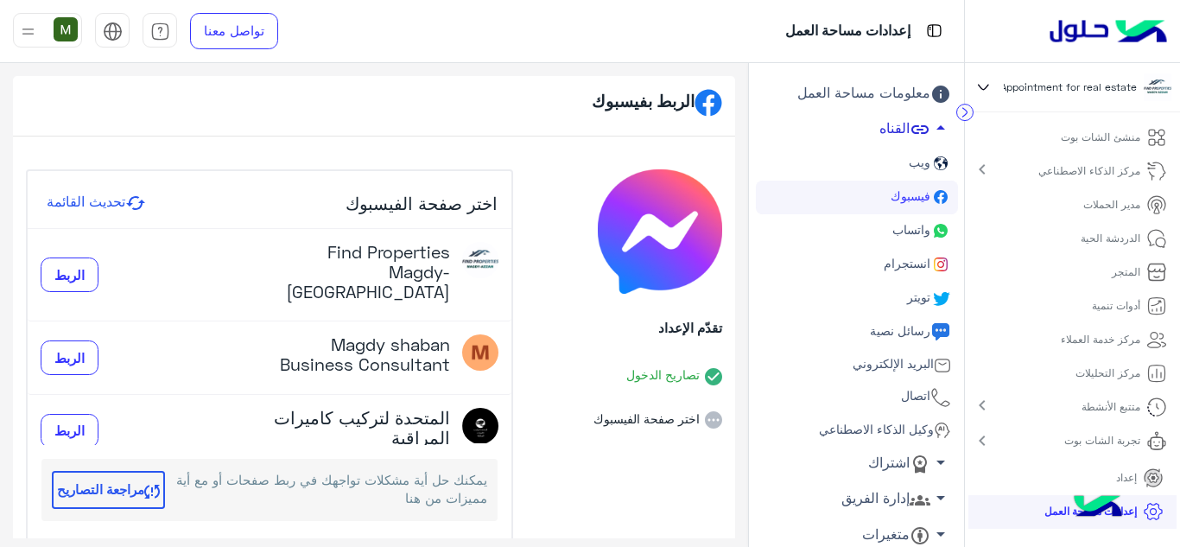
click at [947, 134] on span "arrow_drop_up" at bounding box center [940, 127] width 21 height 21
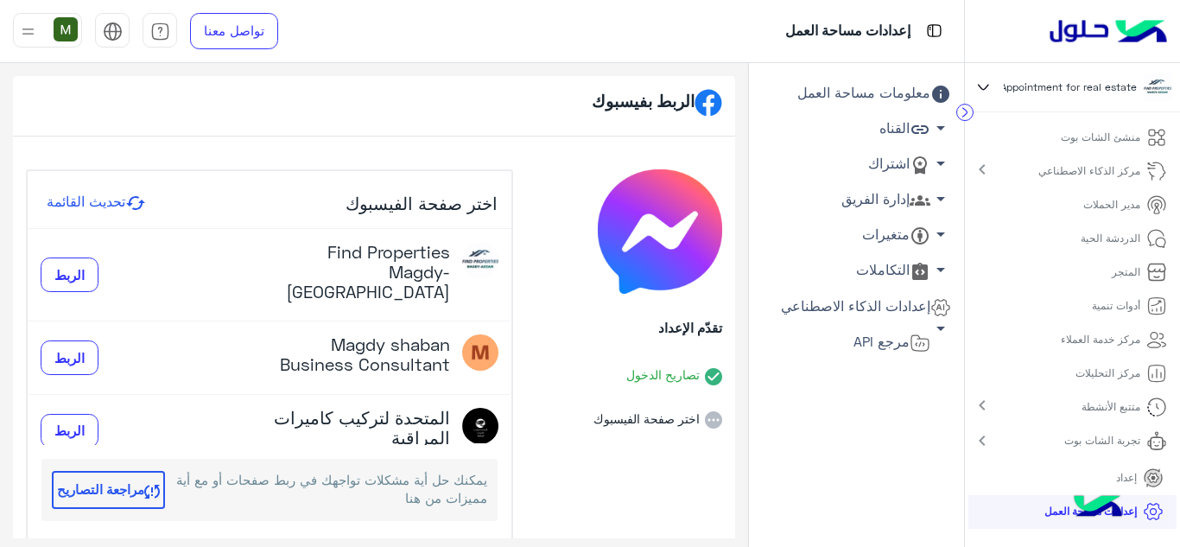
click at [878, 175] on link "اشتراك arrow_drop_down" at bounding box center [857, 164] width 202 height 35
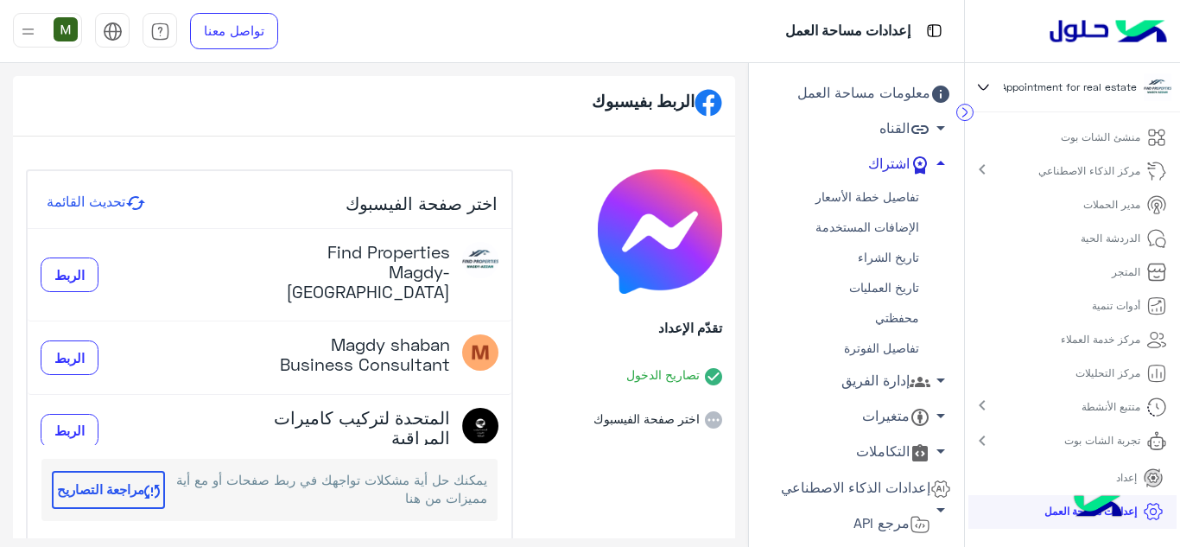
click at [910, 166] on icon at bounding box center [920, 165] width 21 height 21
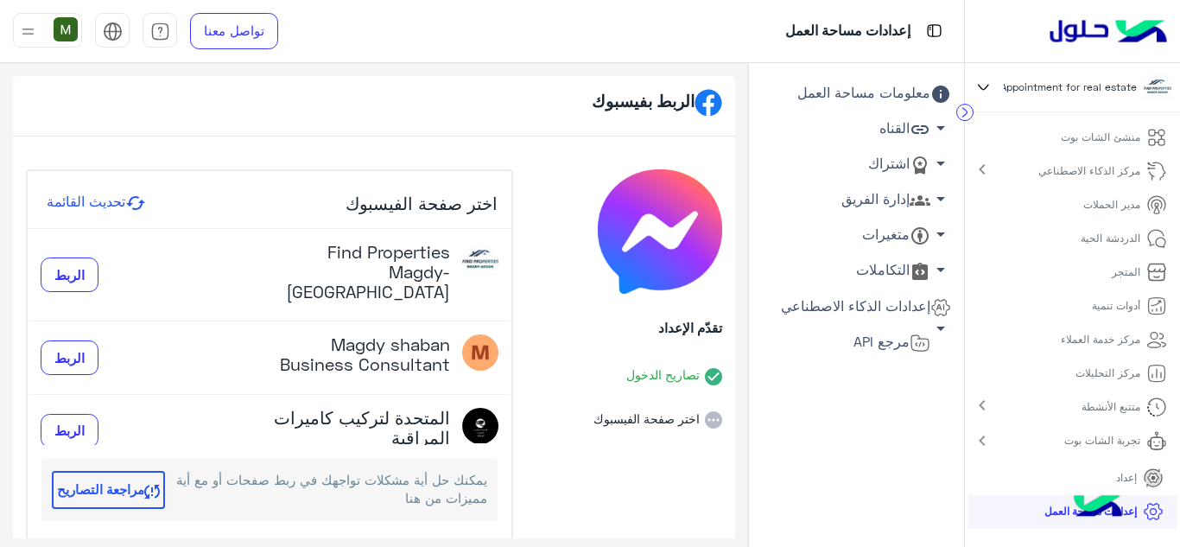
click at [971, 109] on circle at bounding box center [965, 113] width 16 height 16
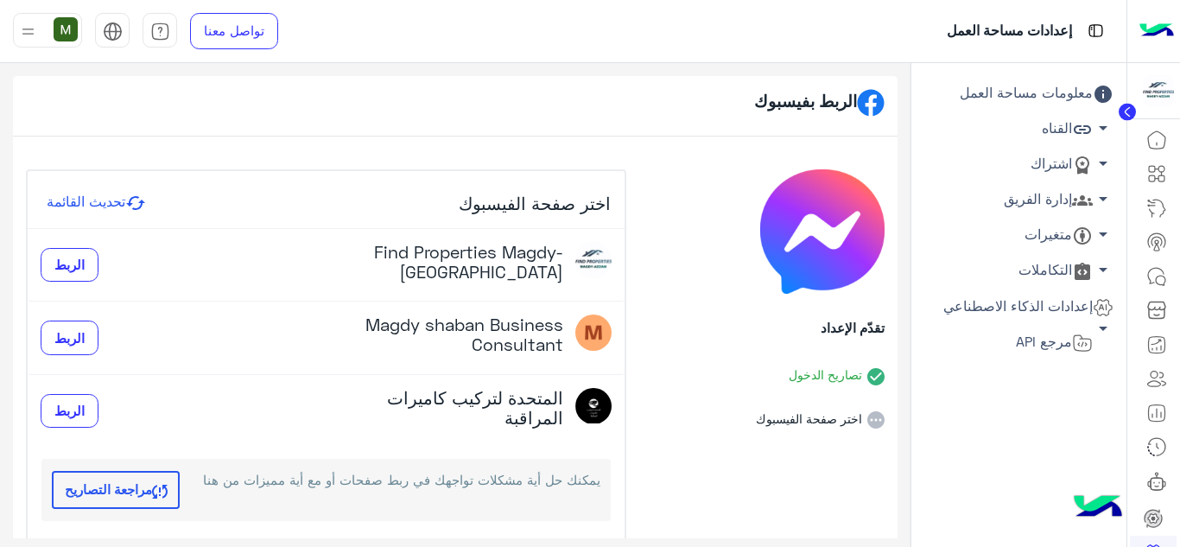
click at [1125, 107] on circle at bounding box center [1127, 112] width 17 height 17
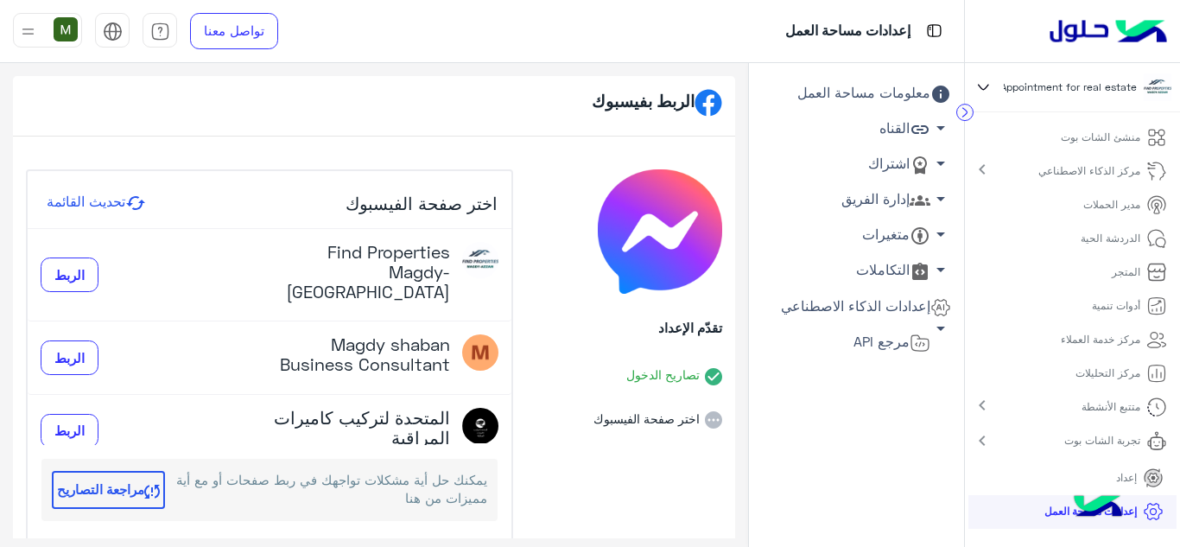
click at [1080, 507] on img at bounding box center [1098, 508] width 60 height 60
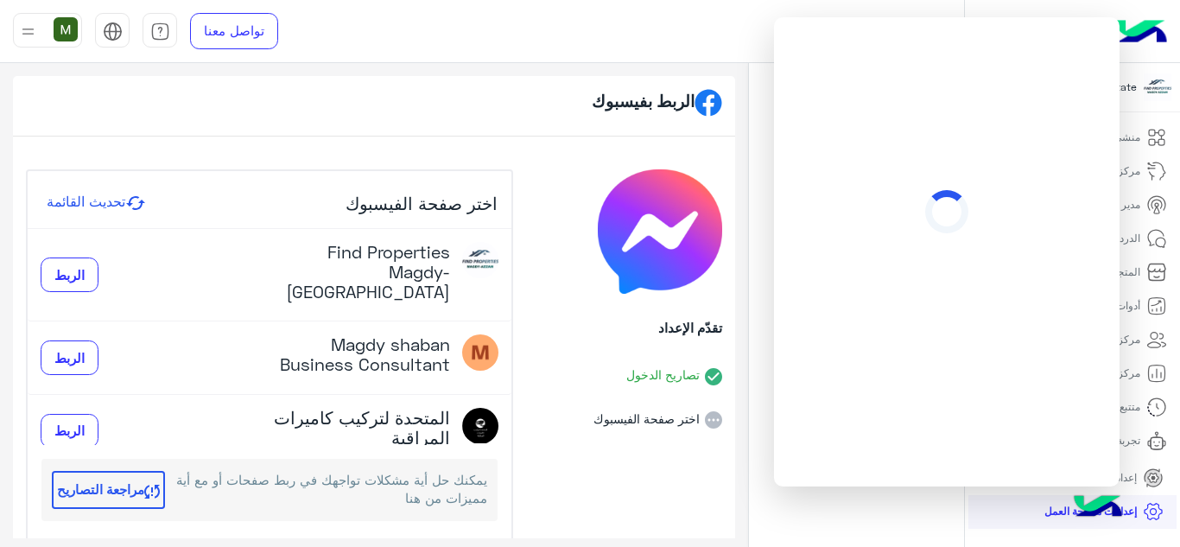
click at [1111, 29] on div at bounding box center [947, 251] width 346 height 469
click at [1161, 17] on img at bounding box center [1108, 31] width 130 height 36
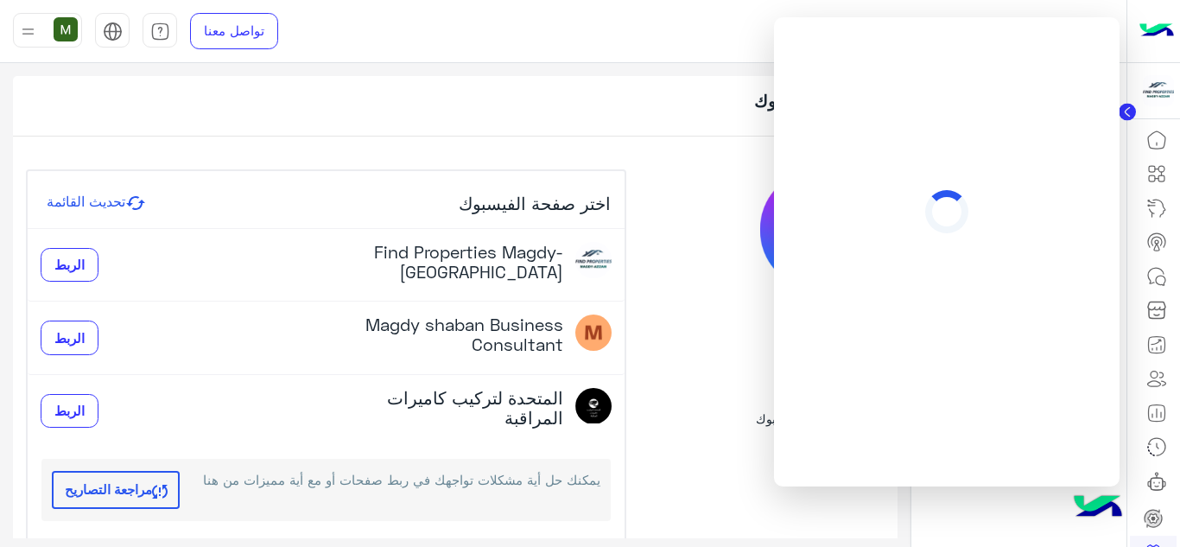
click at [1161, 17] on img at bounding box center [1156, 31] width 35 height 36
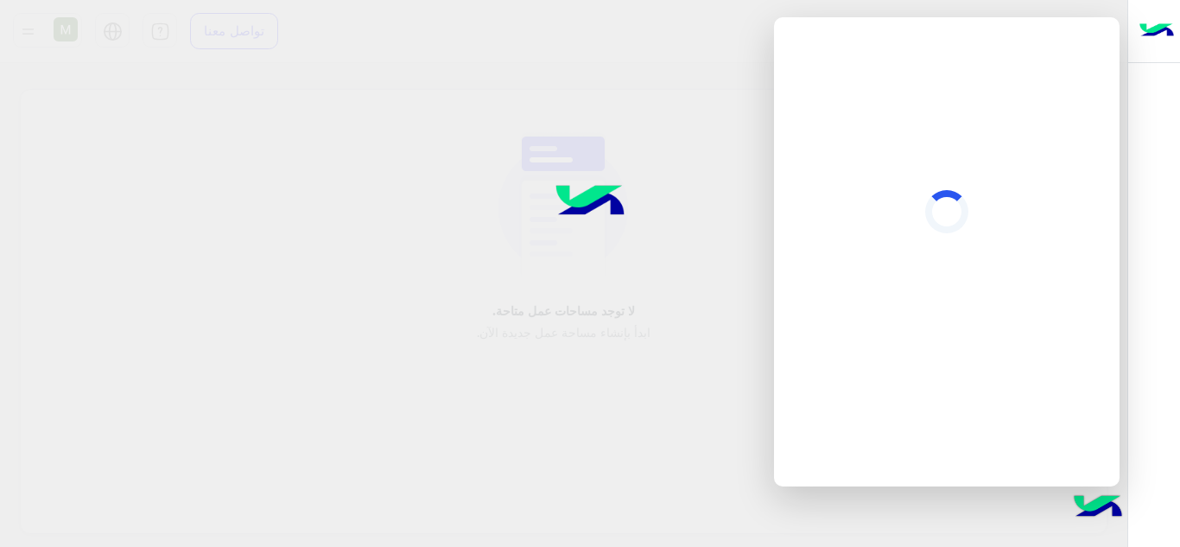
click at [1161, 17] on img at bounding box center [1156, 31] width 35 height 36
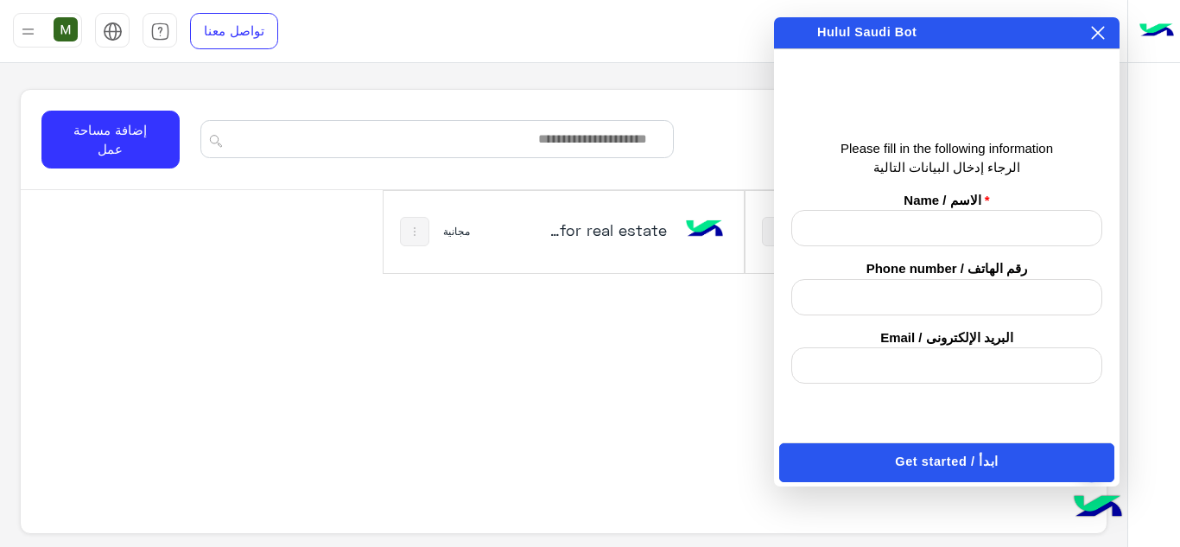
drag, startPoint x: 1103, startPoint y: 25, endPoint x: 960, endPoint y: 125, distance: 174.9
click at [1103, 25] on button at bounding box center [1097, 32] width 17 height 19
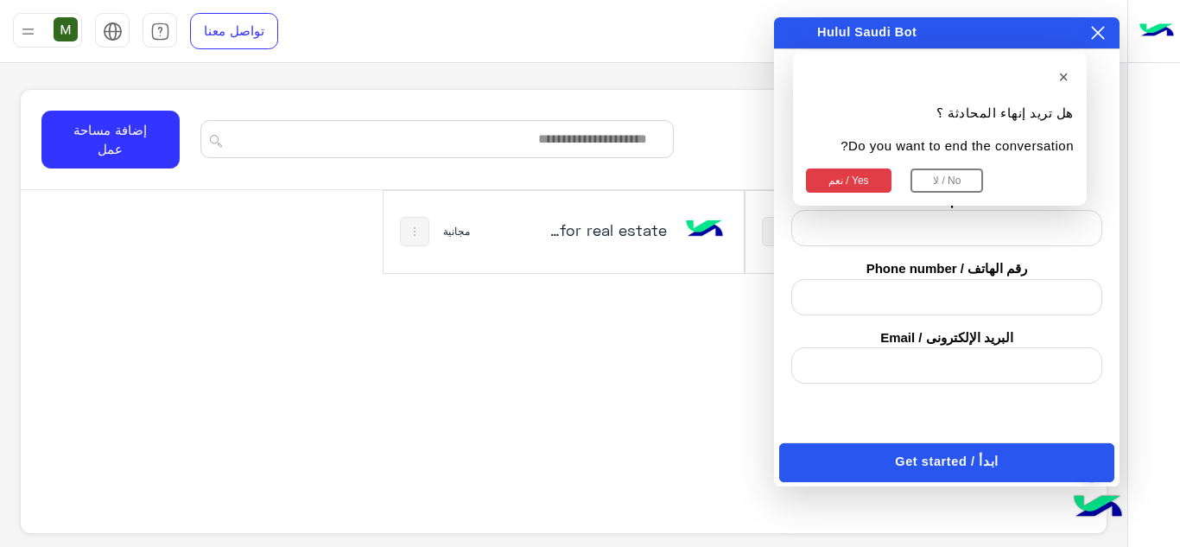
click at [860, 181] on button "نعم / Yes" at bounding box center [849, 180] width 86 height 24
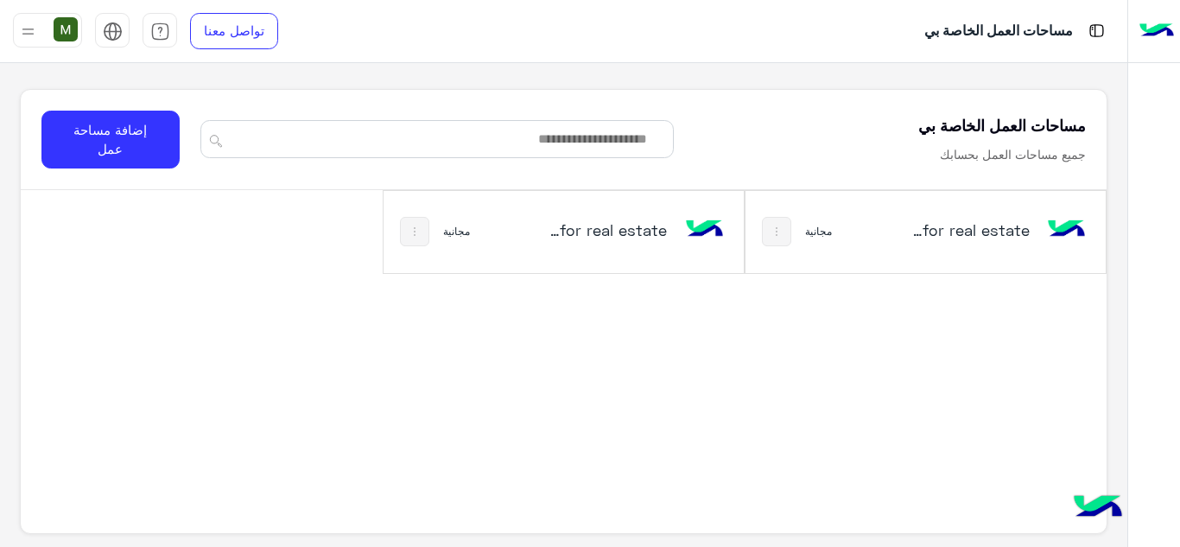
click at [1163, 29] on img at bounding box center [1156, 31] width 35 height 36
click at [1136, 44] on div at bounding box center [1154, 31] width 52 height 63
click at [136, 144] on button "إضافة مساحة عمل" at bounding box center [110, 140] width 139 height 58
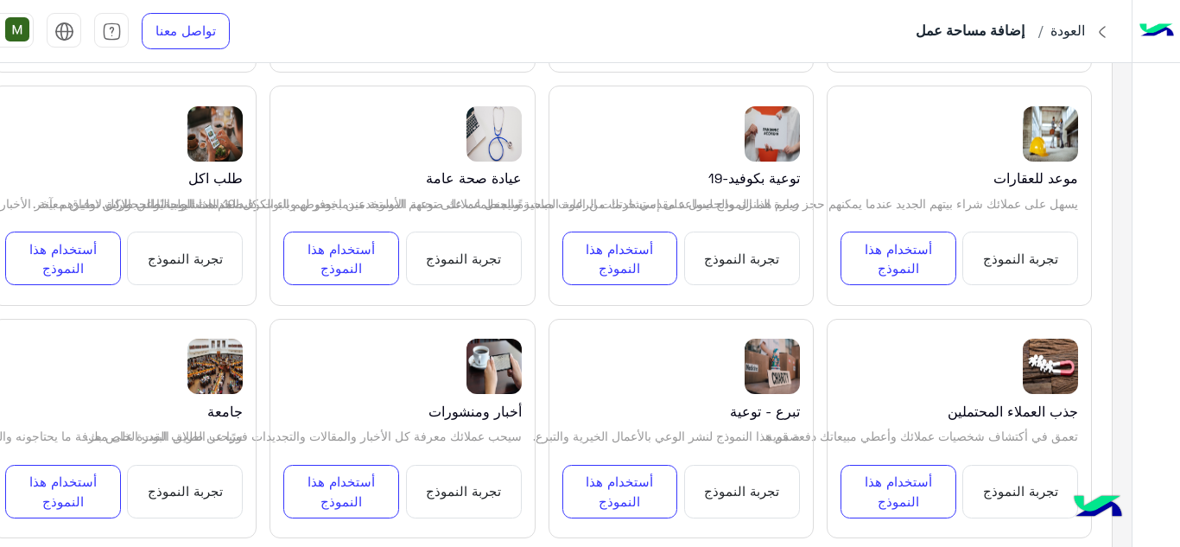
scroll to position [840, 0]
click at [907, 253] on button "أستخدام هذا النموذج" at bounding box center [898, 258] width 116 height 54
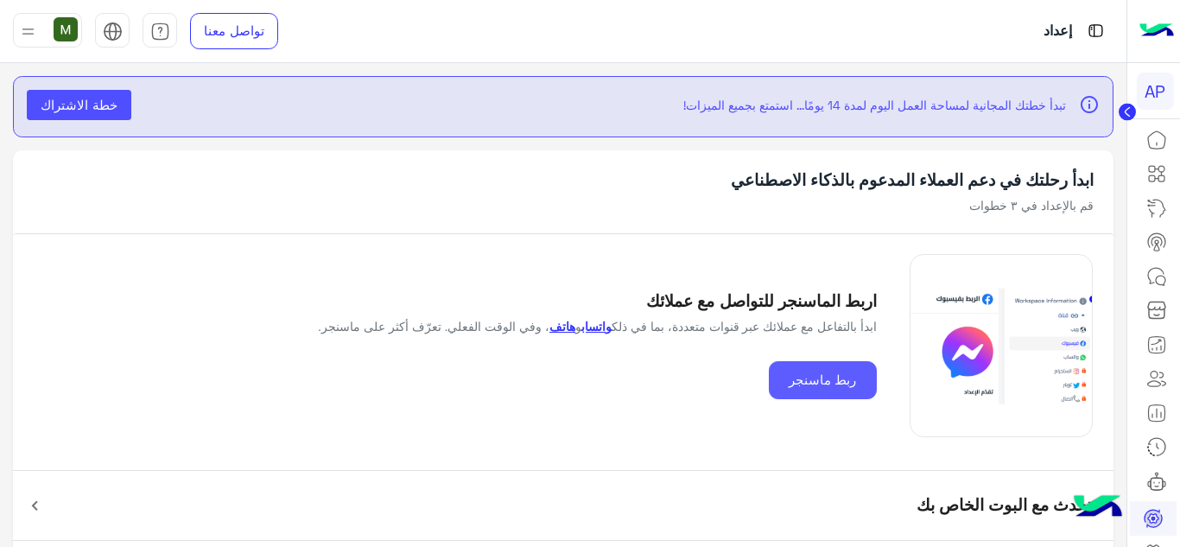
click at [836, 383] on button "ربط ماسنجر" at bounding box center [823, 380] width 108 height 39
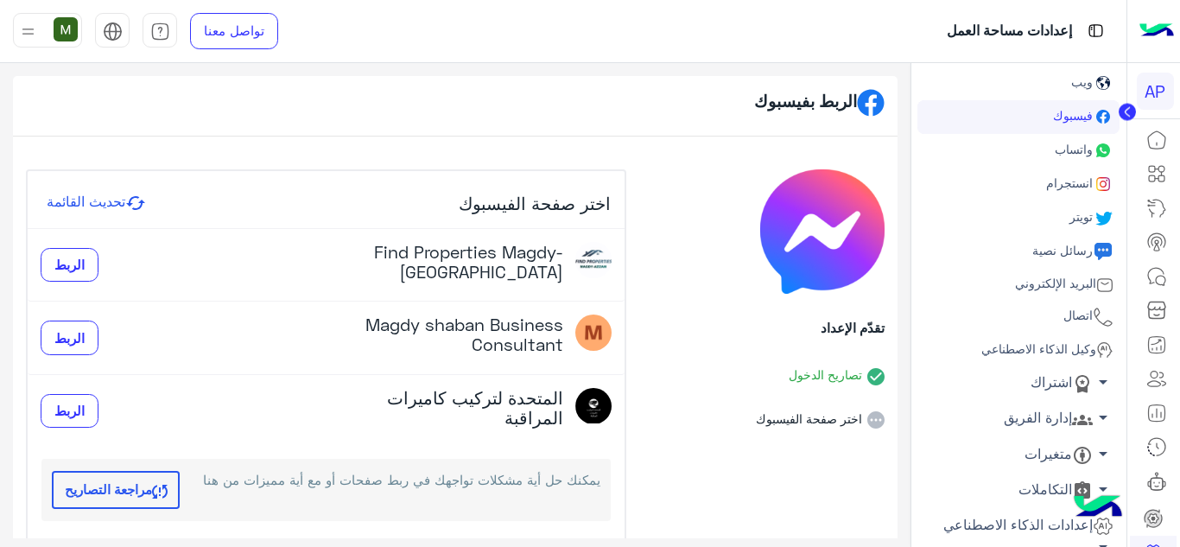
scroll to position [113, 0]
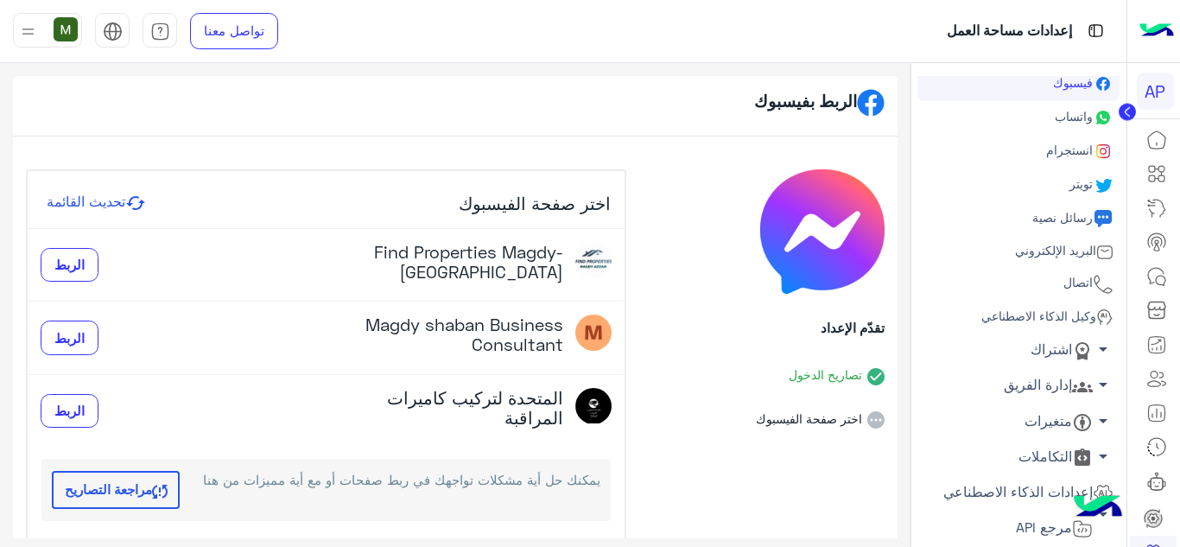
click at [1158, 369] on icon at bounding box center [1156, 378] width 21 height 21
click at [1126, 112] on icon at bounding box center [1127, 112] width 4 height 9
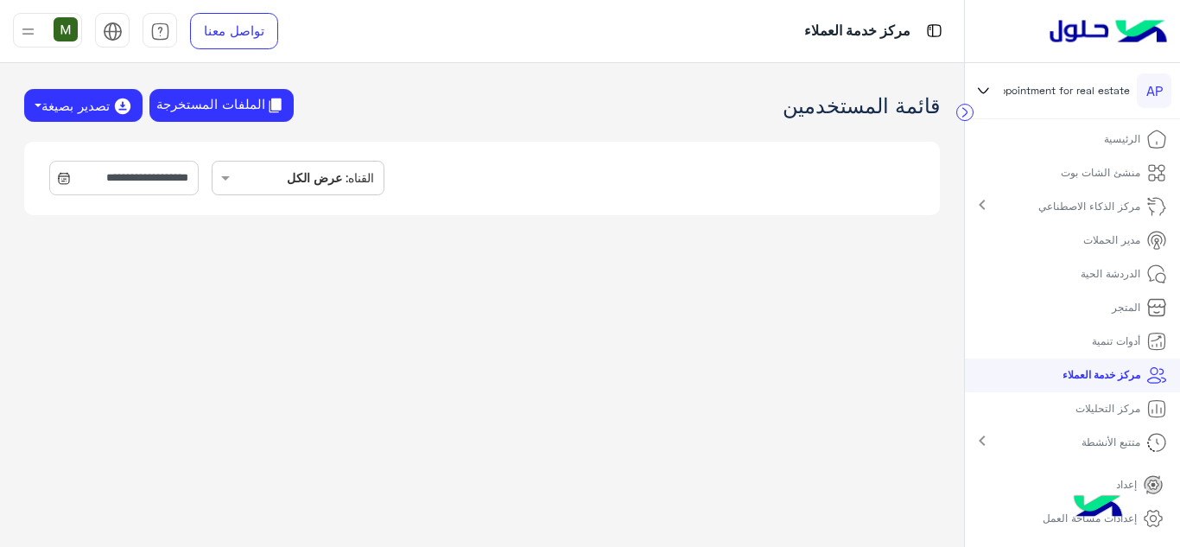
click at [1122, 485] on p "إعداد" at bounding box center [1126, 485] width 21 height 16
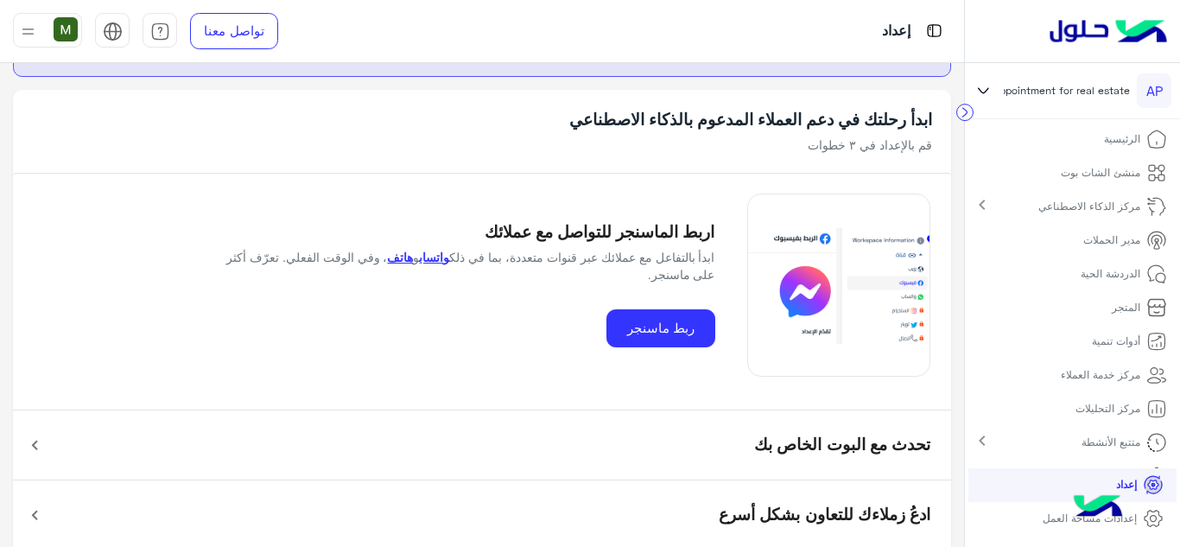
scroll to position [76, 0]
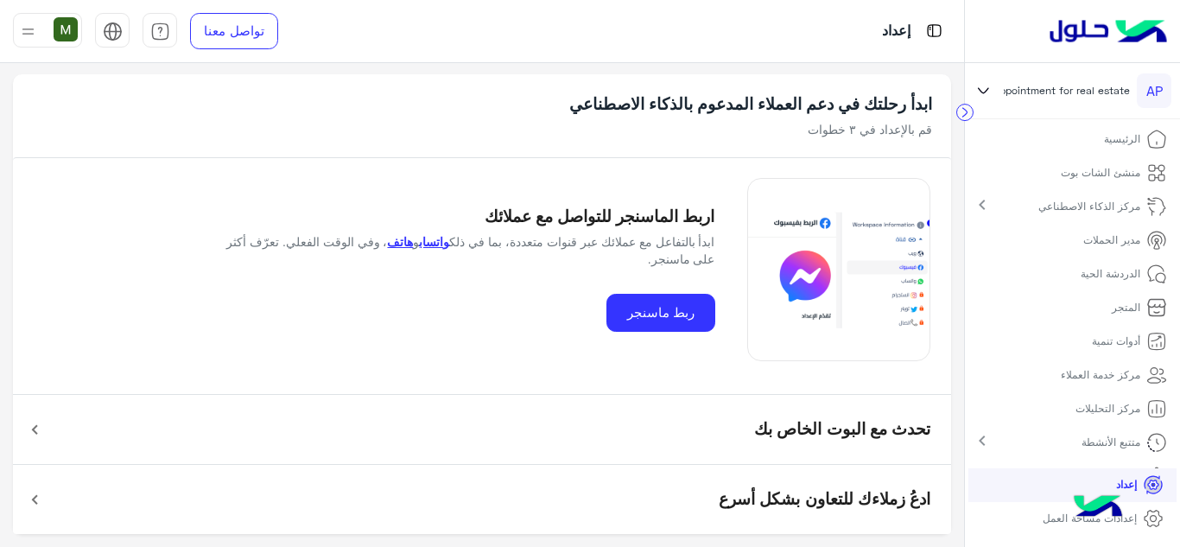
click at [1119, 521] on img at bounding box center [1098, 508] width 60 height 60
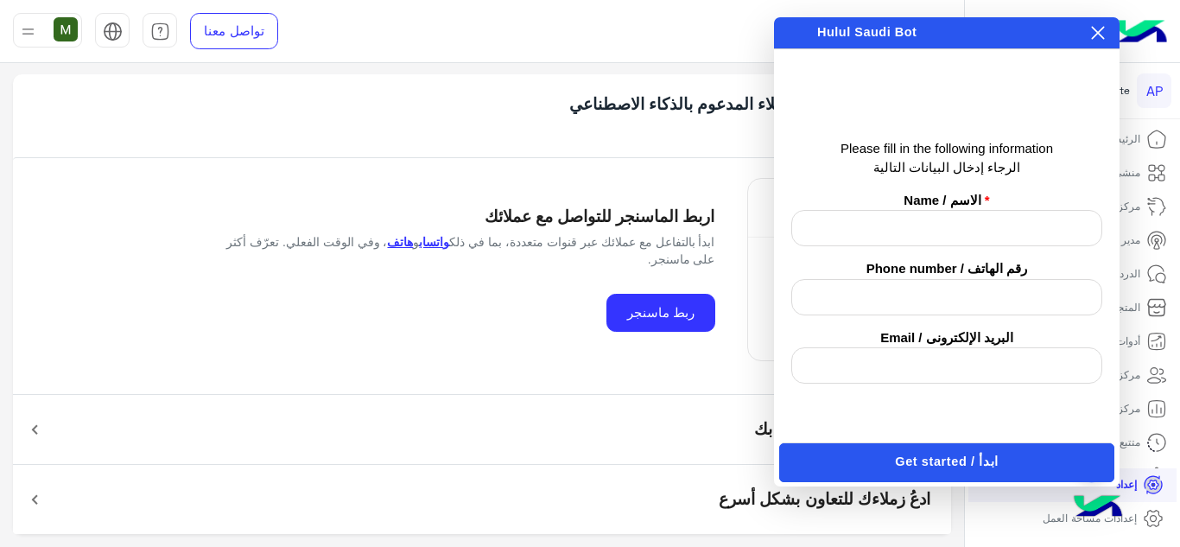
click at [1126, 40] on img at bounding box center [1108, 31] width 130 height 36
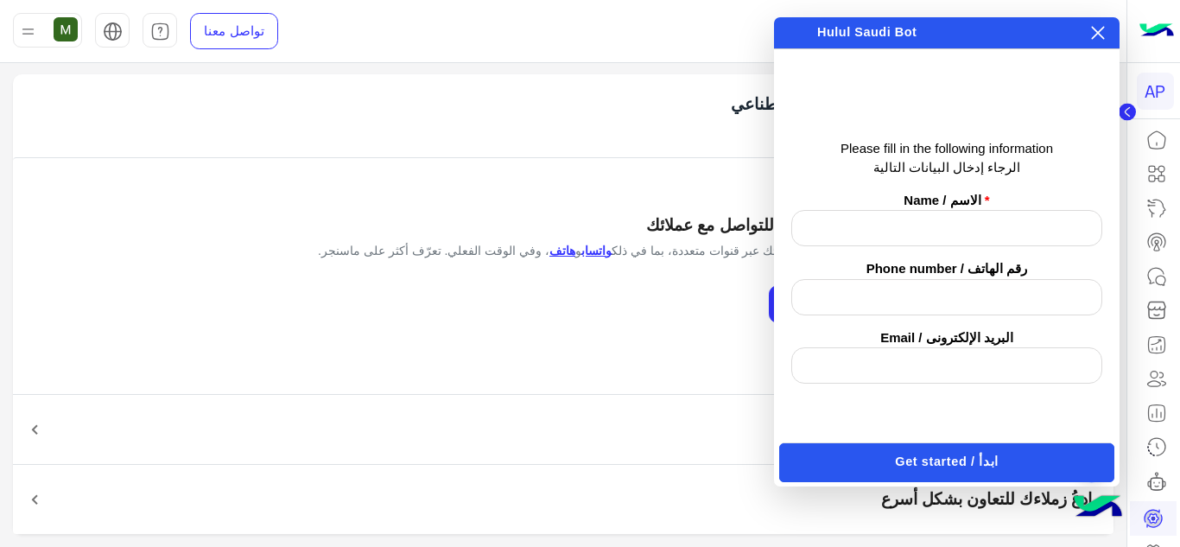
click at [1098, 33] on icon at bounding box center [1098, 33] width 13 height 13
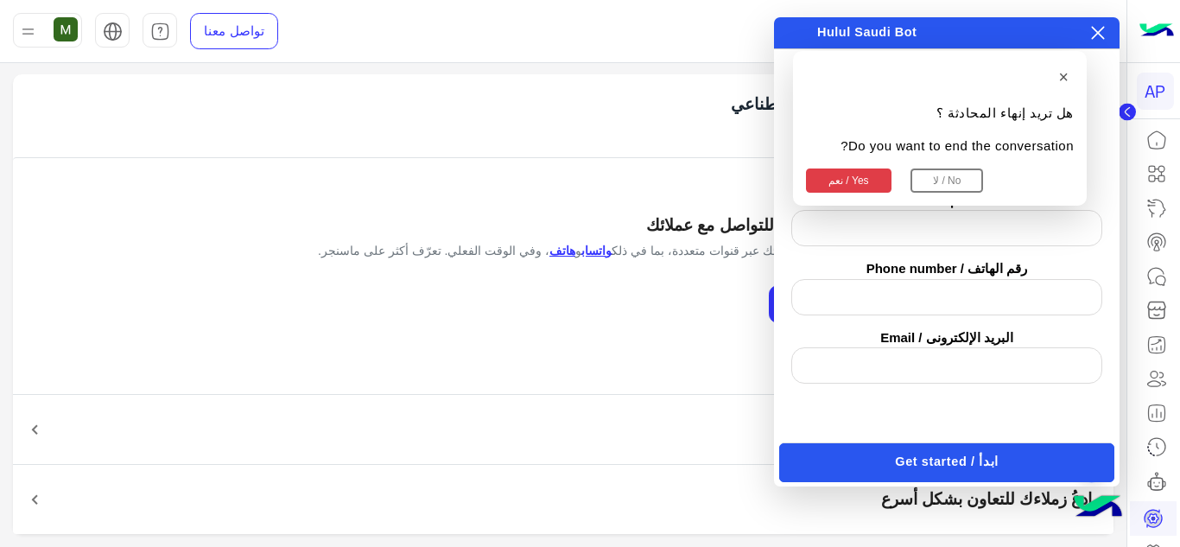
click at [834, 181] on button "نعم / Yes" at bounding box center [849, 180] width 86 height 24
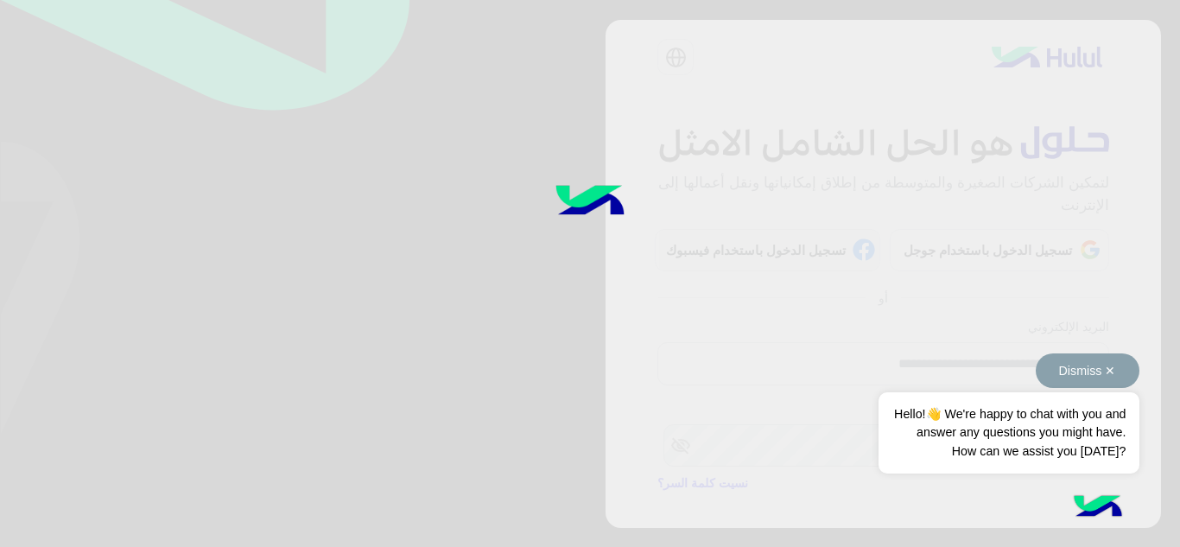
click at [1109, 365] on button "Dismiss ✕" at bounding box center [1088, 370] width 104 height 35
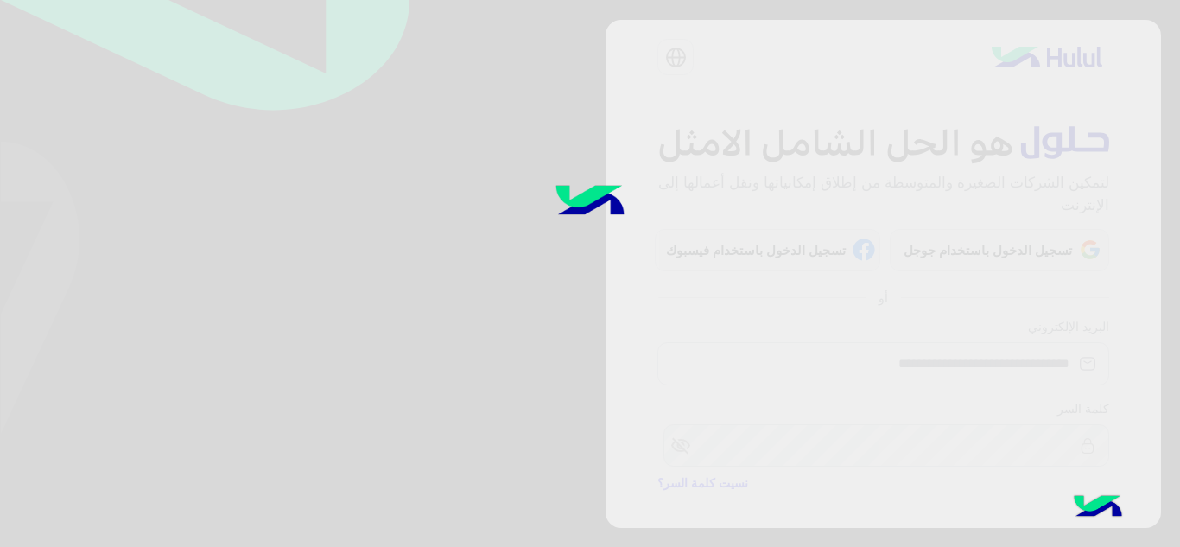
click at [631, 264] on div at bounding box center [590, 273] width 1180 height 547
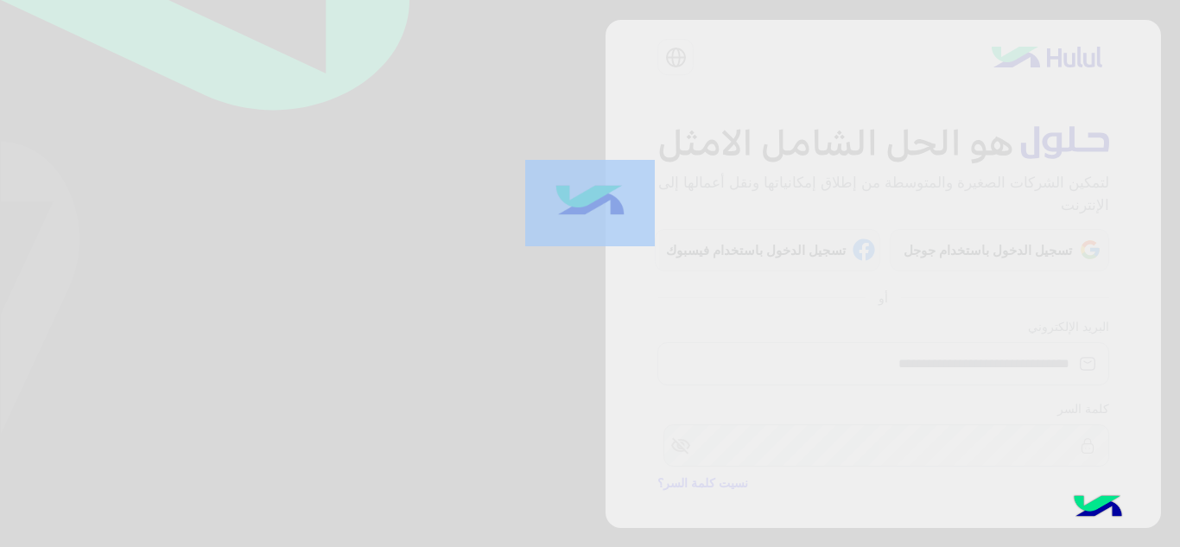
click at [631, 264] on div at bounding box center [590, 273] width 1180 height 547
click at [313, 357] on div at bounding box center [590, 273] width 1180 height 547
click at [161, 110] on div at bounding box center [590, 273] width 1180 height 547
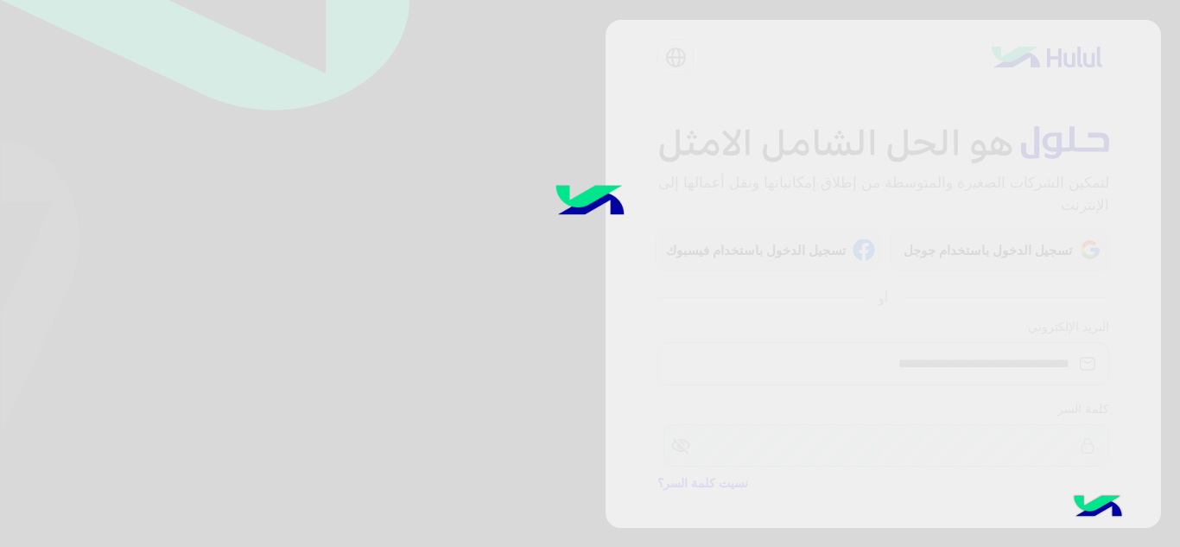
click at [485, 276] on div at bounding box center [590, 273] width 1180 height 547
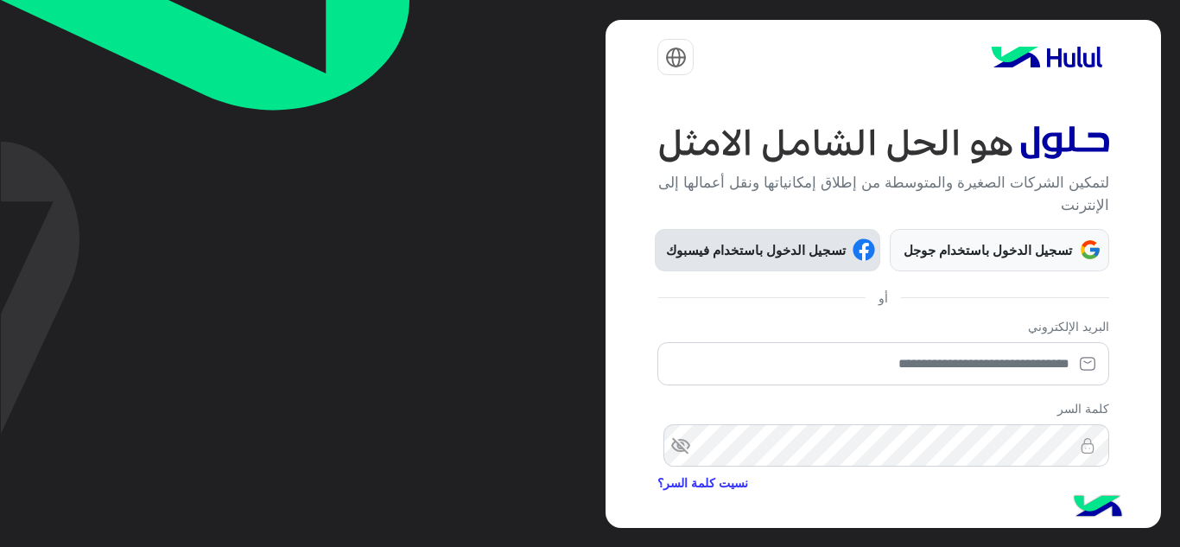
click at [791, 241] on span "تسجيل الدخول باستخدام فيسبوك" at bounding box center [756, 250] width 193 height 20
